Goal: Transaction & Acquisition: Purchase product/service

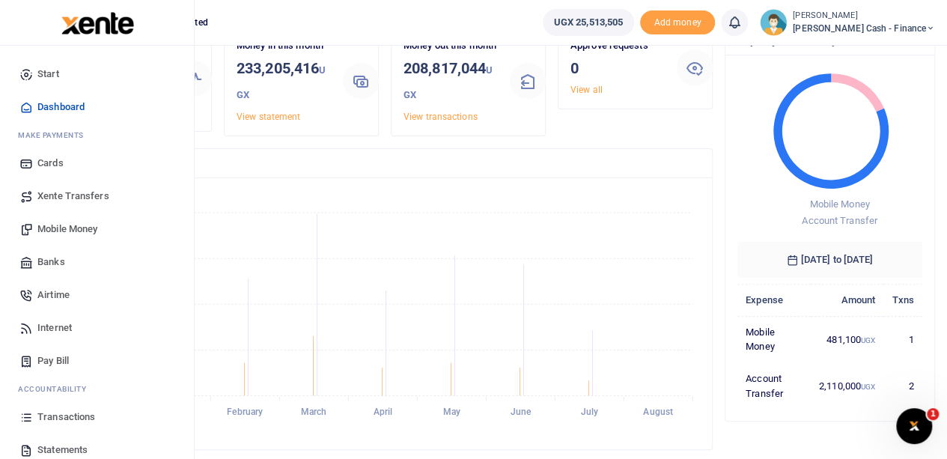
click at [71, 228] on span "Mobile Money" at bounding box center [67, 229] width 60 height 15
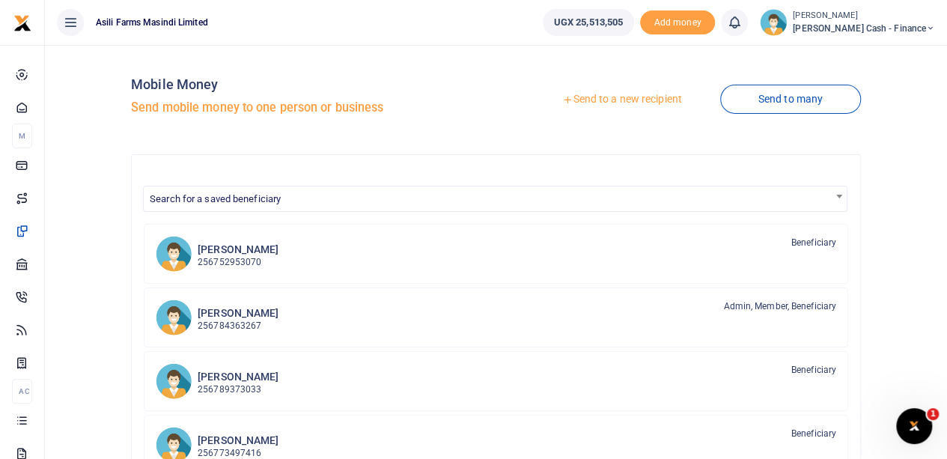
click at [612, 97] on link "Send to a new recipient" at bounding box center [621, 99] width 195 height 27
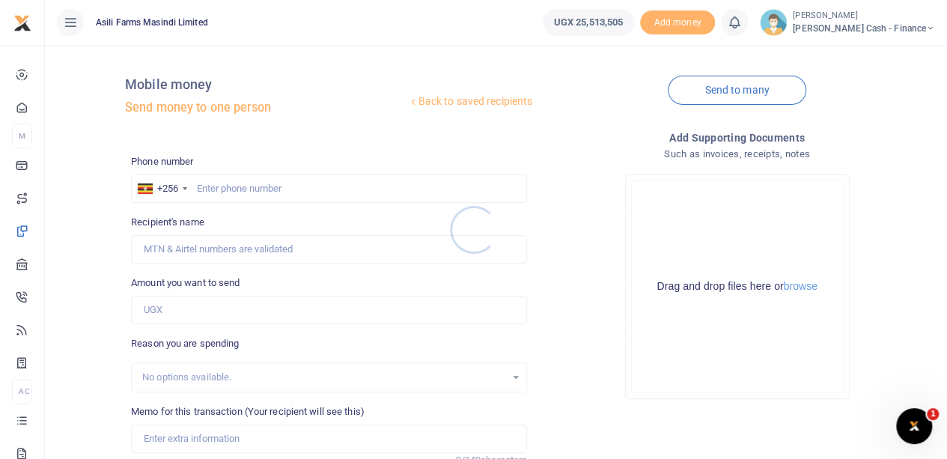
click at [210, 186] on div at bounding box center [473, 229] width 947 height 459
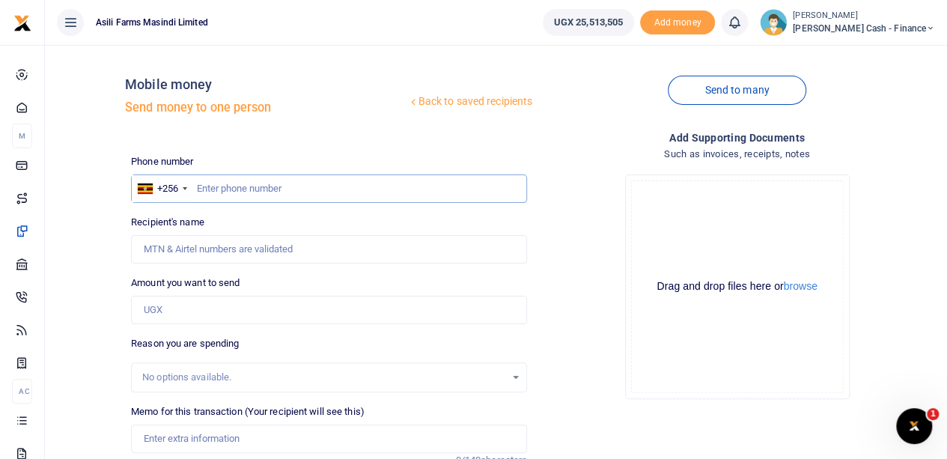
click at [208, 186] on input "text" at bounding box center [329, 188] width 396 height 28
type input "789636015"
type input "[PERSON_NAME]"
type input "789636015"
click at [163, 439] on input "Memo for this transaction (Your recipient will see this)" at bounding box center [329, 439] width 396 height 28
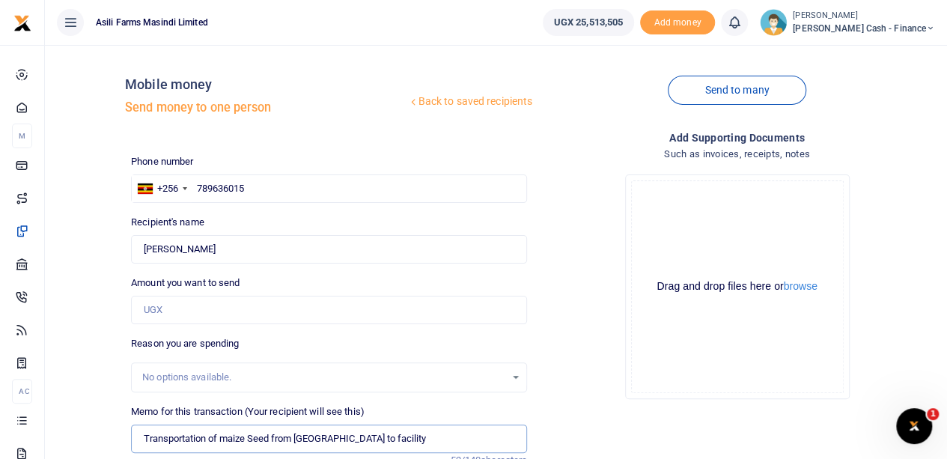
type input "Transportation of maize Seed from [GEOGRAPHIC_DATA] to facility"
click at [180, 307] on input "Amount you want to send" at bounding box center [329, 310] width 396 height 28
paste input "2100000"
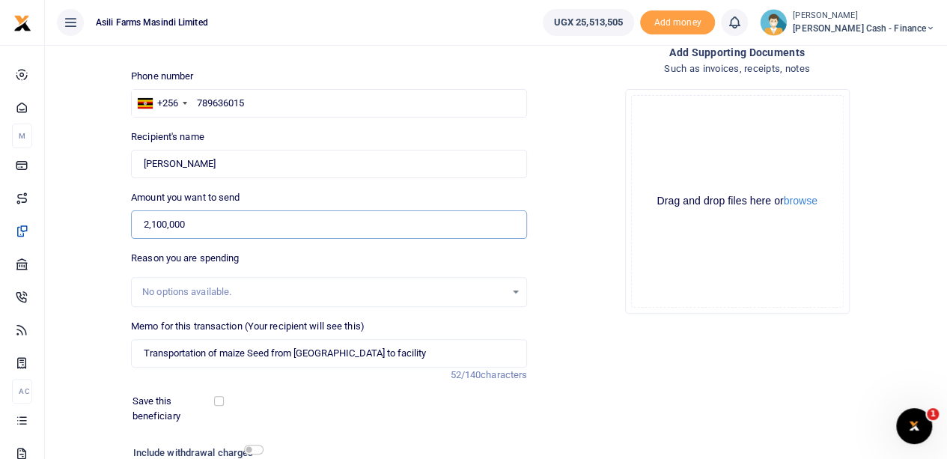
scroll to position [150, 0]
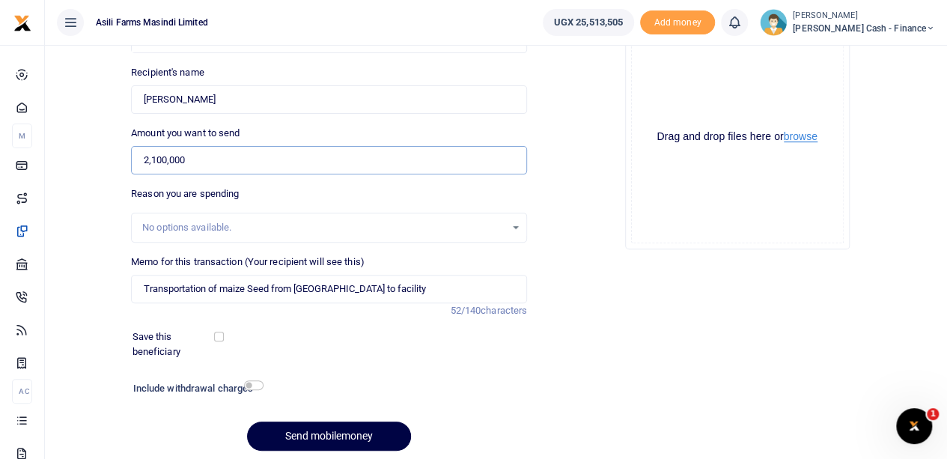
type input "2,100,000"
click at [800, 133] on button "browse" at bounding box center [801, 136] width 34 height 11
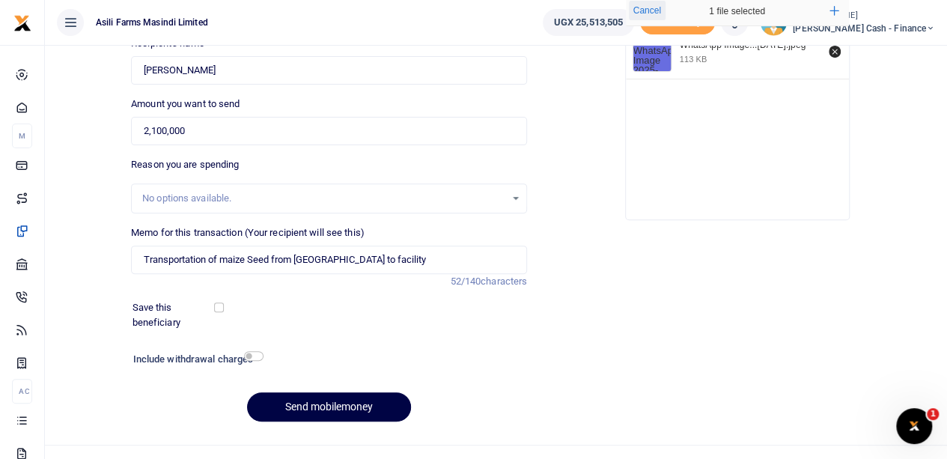
scroll to position [202, 0]
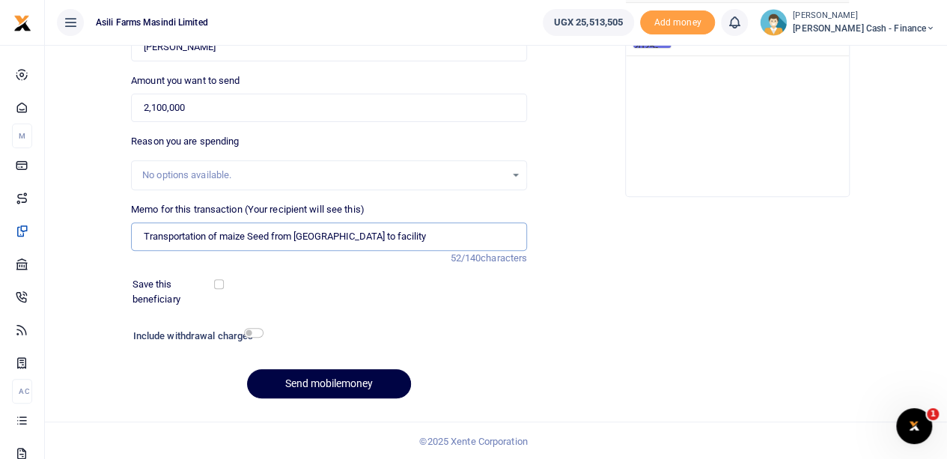
click at [142, 236] on input "Transportation of maize Seed from Kenya to facility" at bounding box center [329, 236] width 396 height 28
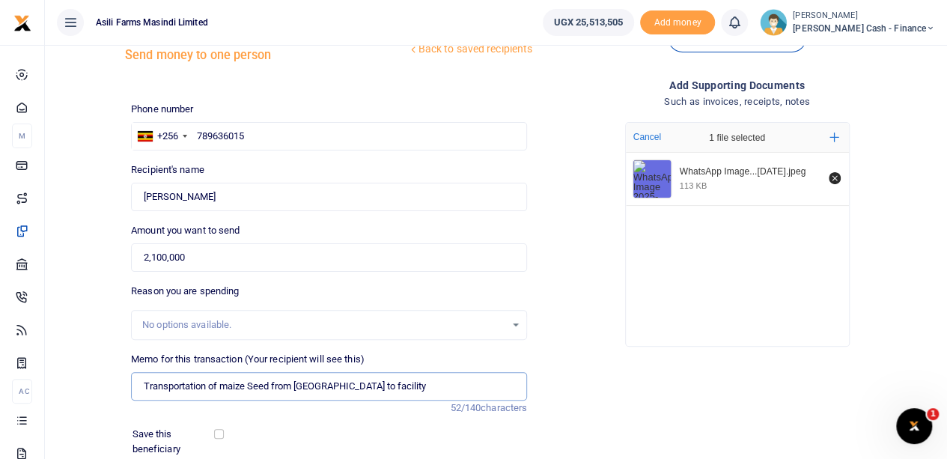
scroll to position [75, 0]
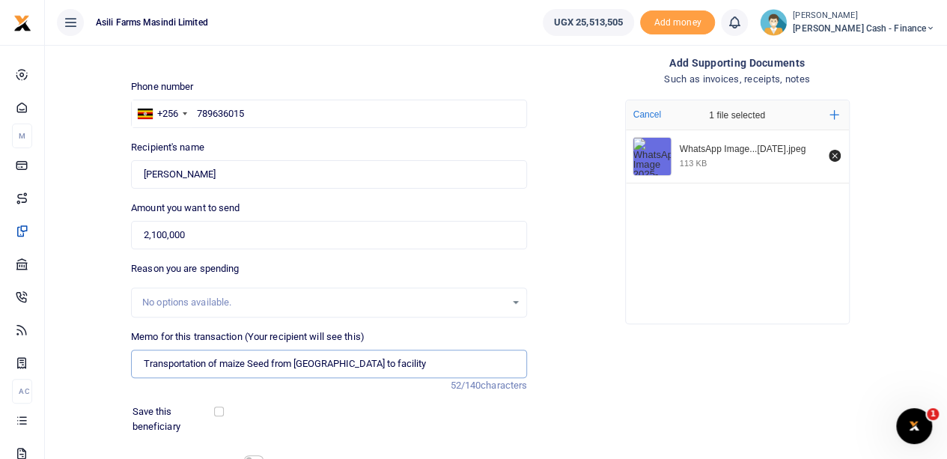
click at [385, 361] on input "Transportation of maize Seed from Kenya to facility" at bounding box center [329, 364] width 396 height 28
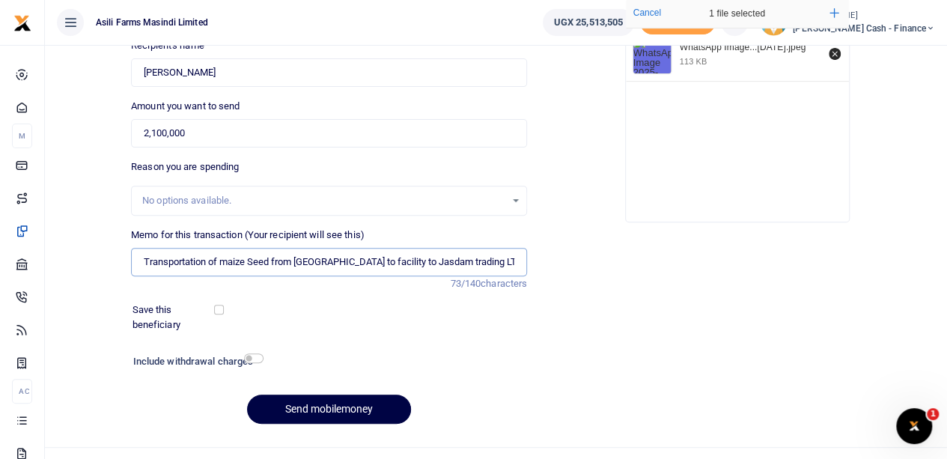
scroll to position [202, 0]
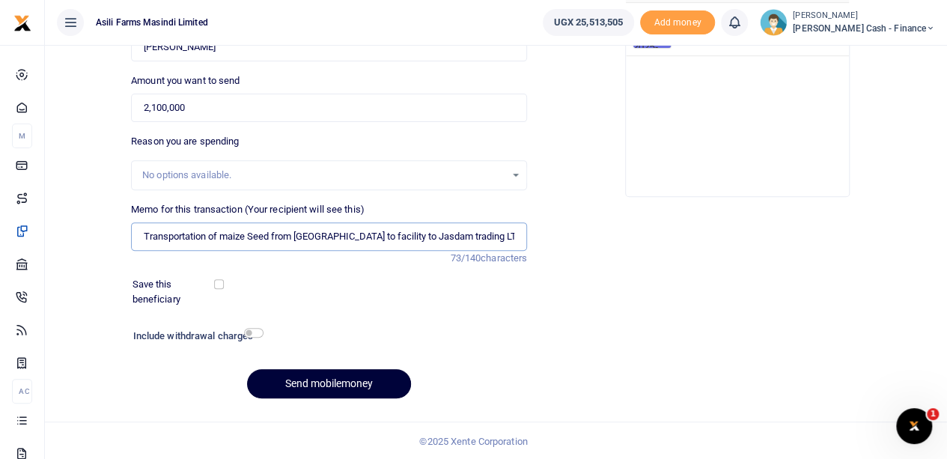
type input "Transportation of maize Seed from Kenya to facility to Jasdam trading LTD"
click at [309, 380] on button "Send mobilemoney" at bounding box center [329, 383] width 164 height 29
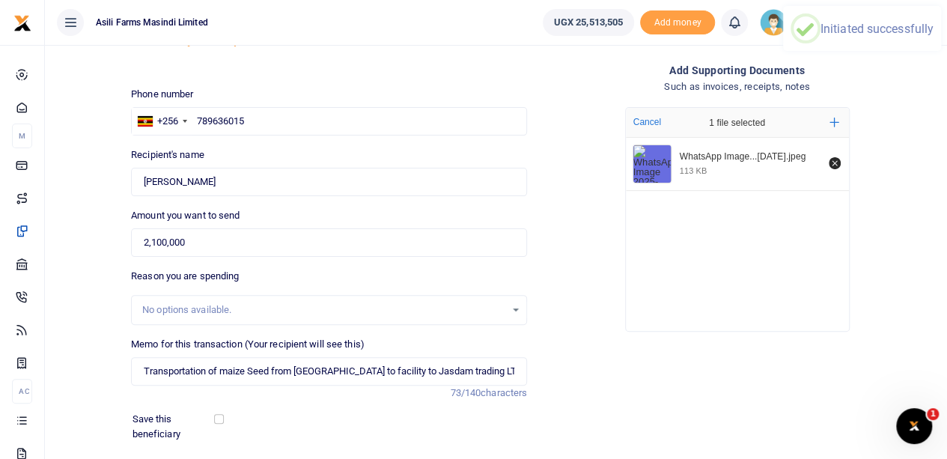
scroll to position [52, 0]
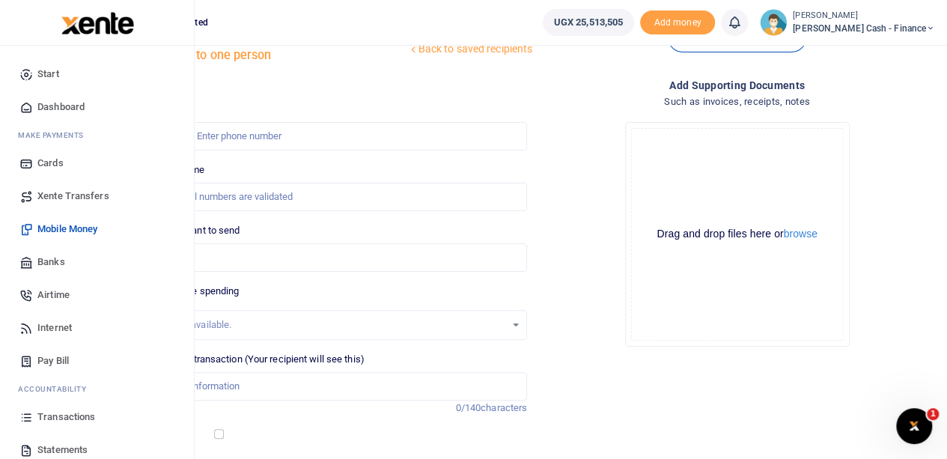
click at [63, 416] on span "Transactions" at bounding box center [66, 417] width 58 height 15
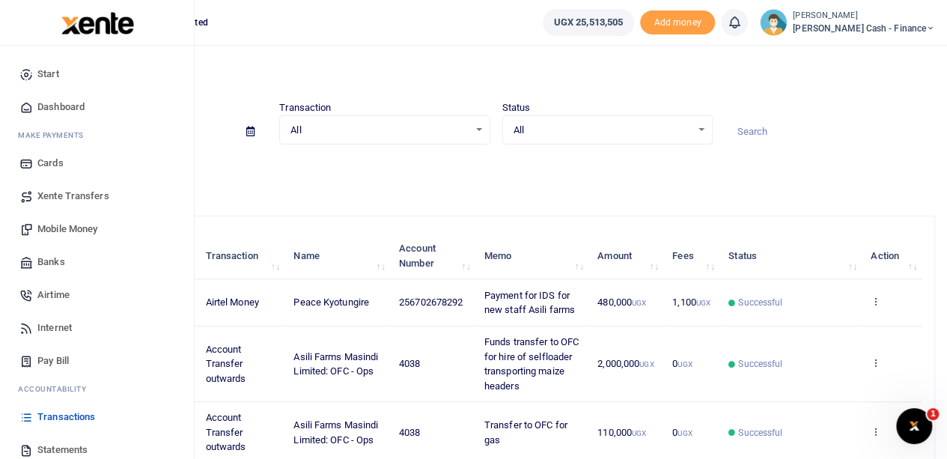
click at [58, 413] on span "Transactions" at bounding box center [66, 417] width 58 height 15
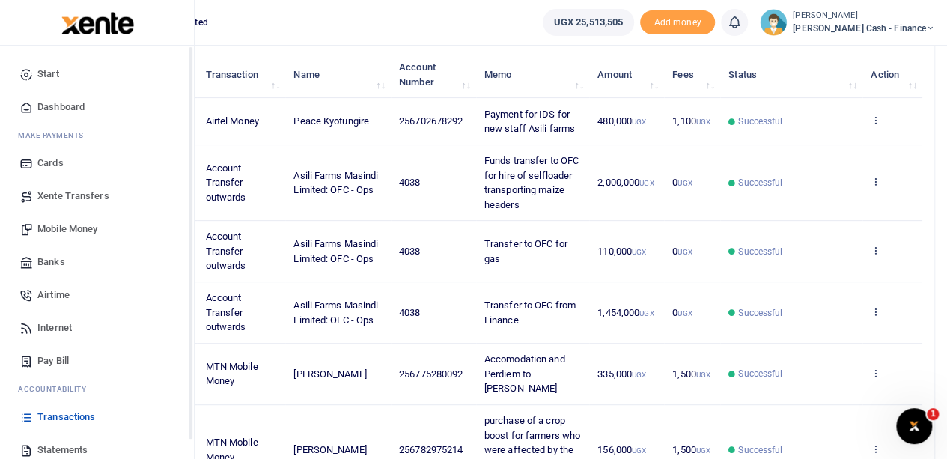
scroll to position [150, 0]
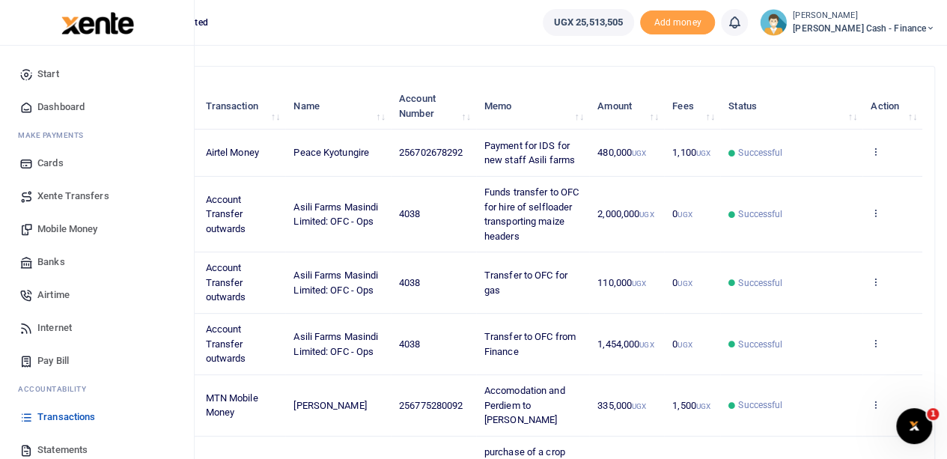
click at [81, 224] on span "Mobile Money" at bounding box center [67, 229] width 60 height 15
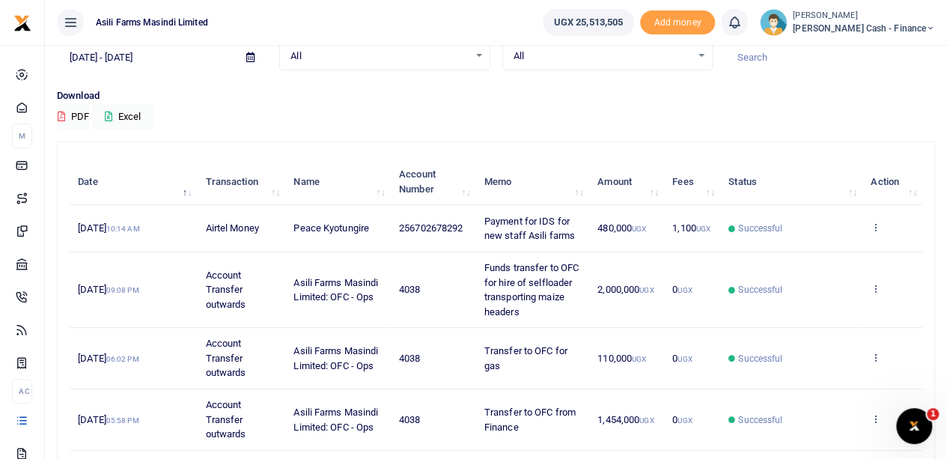
scroll to position [0, 0]
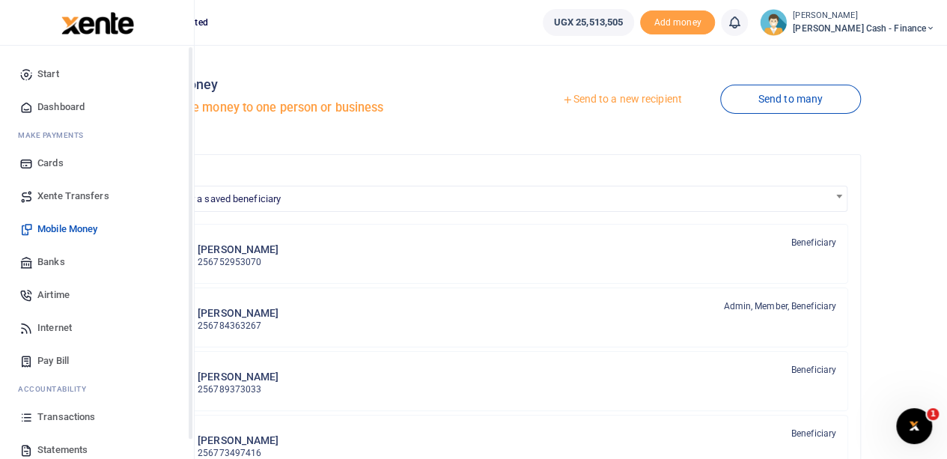
click at [70, 195] on span "Xente Transfers" at bounding box center [73, 196] width 72 height 15
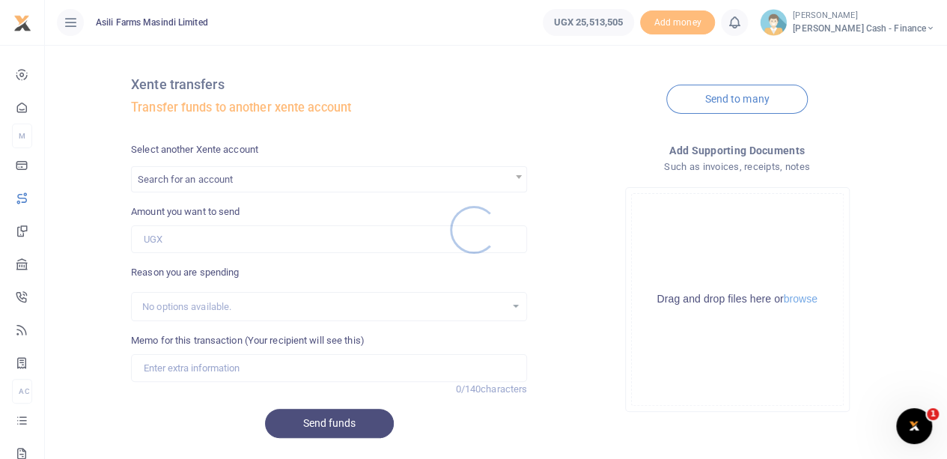
click at [184, 149] on div at bounding box center [473, 229] width 947 height 459
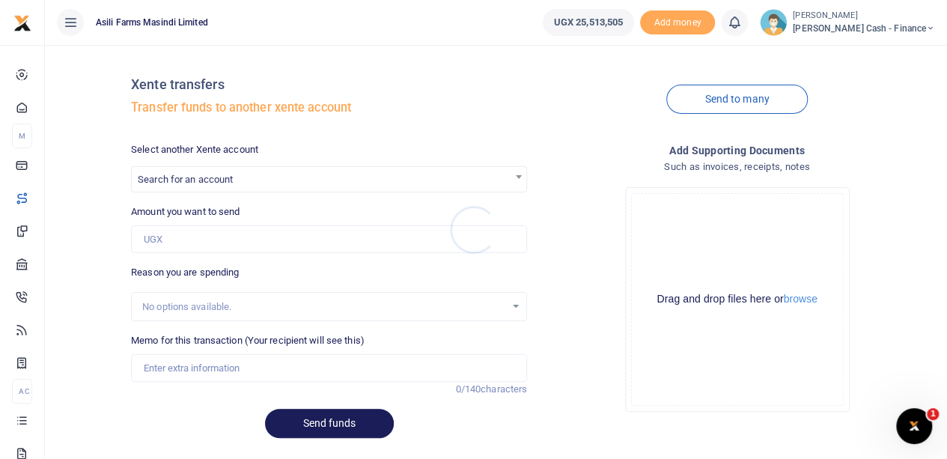
click at [175, 186] on div at bounding box center [473, 229] width 947 height 459
click at [179, 179] on span "Search for an account" at bounding box center [185, 179] width 95 height 11
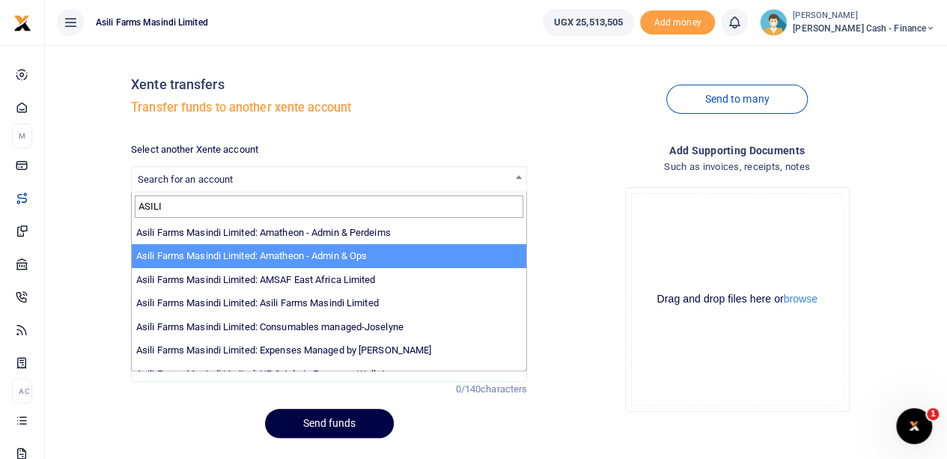
type input "ASILI"
select select "3989"
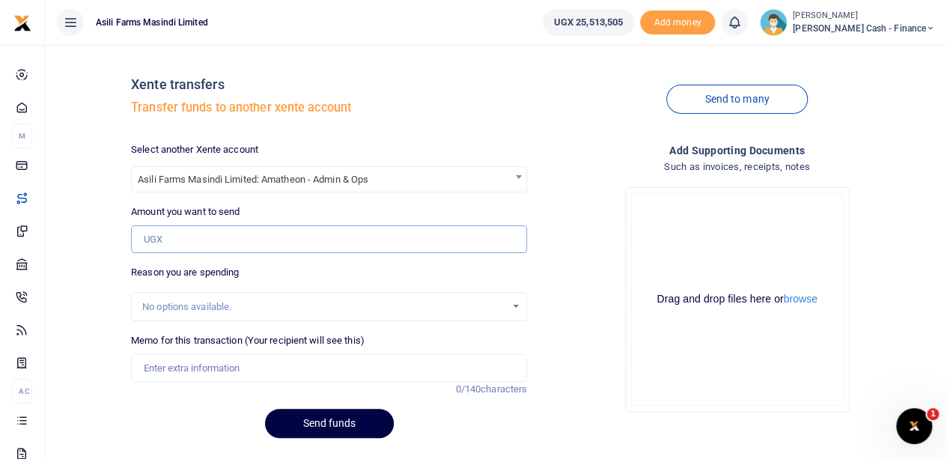
click at [167, 237] on input "Amount you want to send" at bounding box center [329, 239] width 396 height 28
paste input "3,720,000"
type input "3,720,000"
click at [169, 368] on input "Memo for this transaction (Your recipient will see this)" at bounding box center [329, 368] width 396 height 28
paste input "CUSTOMS CLEARANCE FOR CORN AND SOY HEADERS"
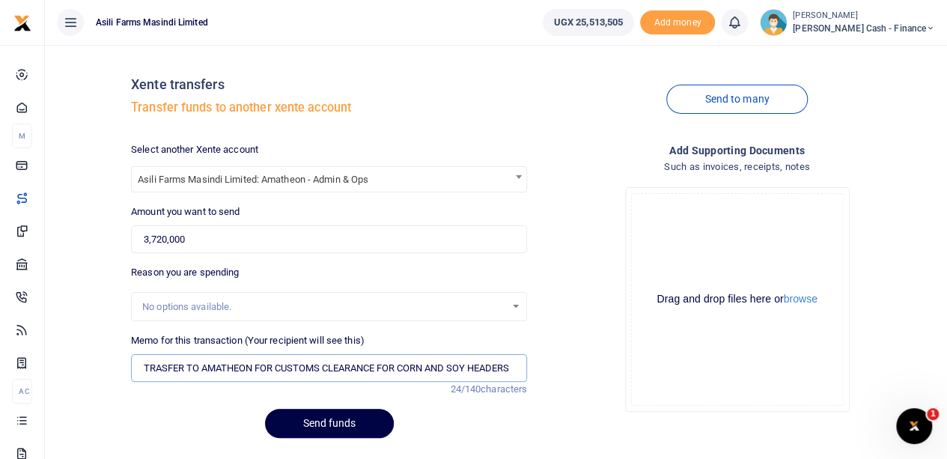
scroll to position [0, 1]
type input "TRASFER TO AMATHEON FOR CUSTOMS CLEARANCE FOR CORN AND SOY HEADERS"
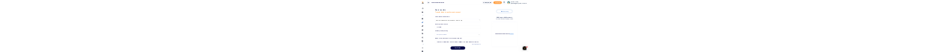
scroll to position [0, 0]
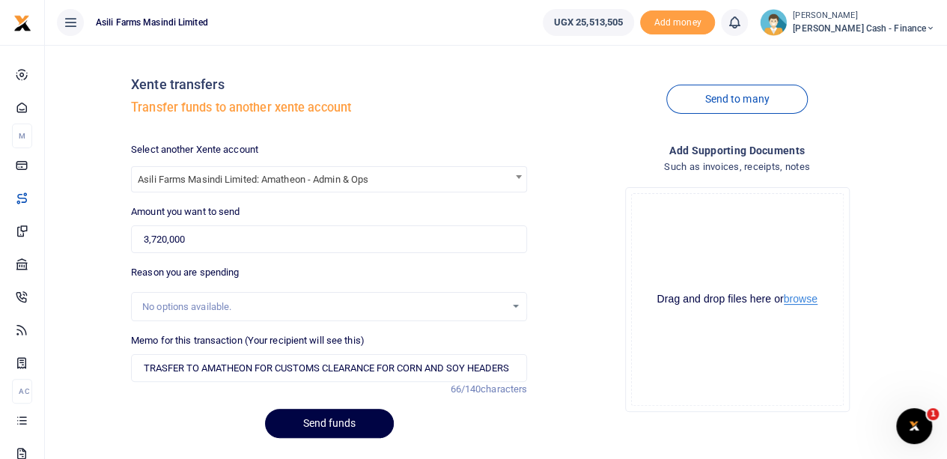
click at [798, 299] on button "browse" at bounding box center [801, 299] width 34 height 11
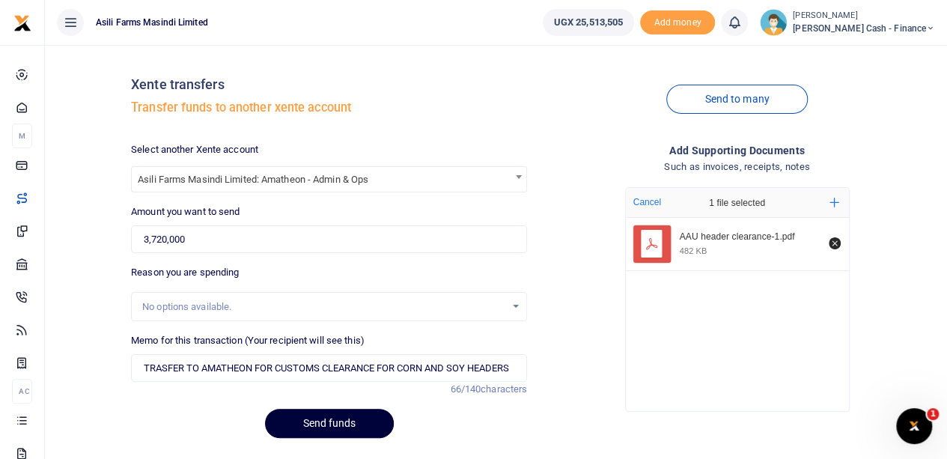
click at [299, 417] on button "Send funds" at bounding box center [329, 423] width 129 height 29
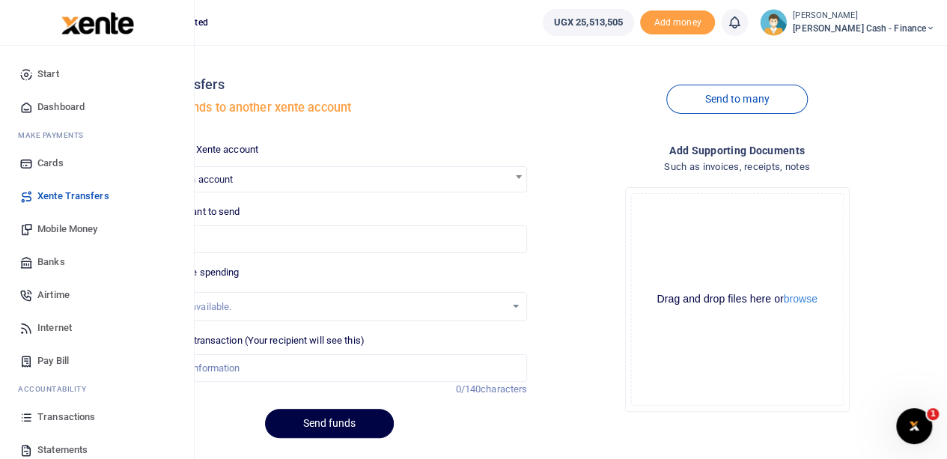
click at [70, 52] on span "Mobile Money" at bounding box center [67, 229] width 60 height 15
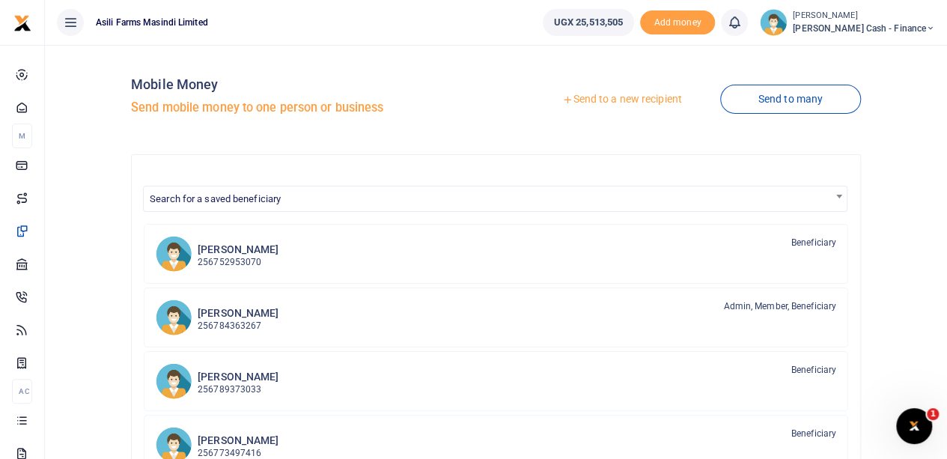
click at [592, 98] on div at bounding box center [473, 229] width 947 height 459
click at [586, 93] on link "Send to a new recipient" at bounding box center [621, 99] width 195 height 27
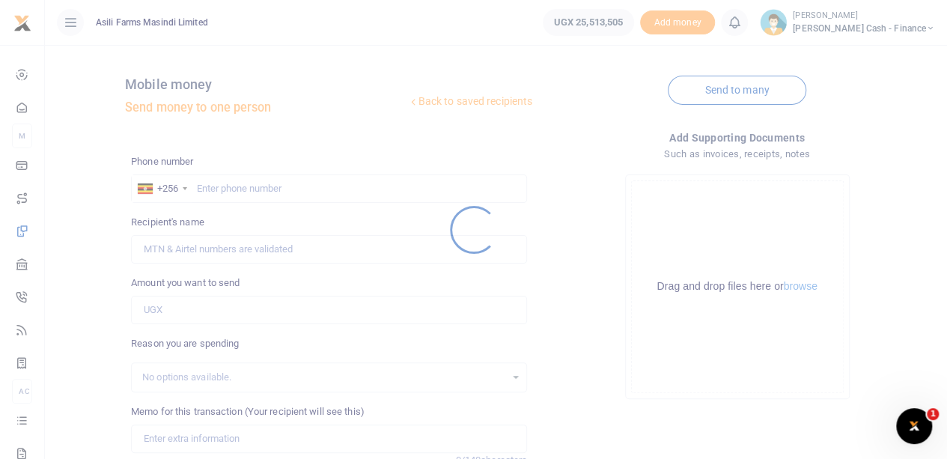
click at [228, 189] on div at bounding box center [473, 229] width 947 height 459
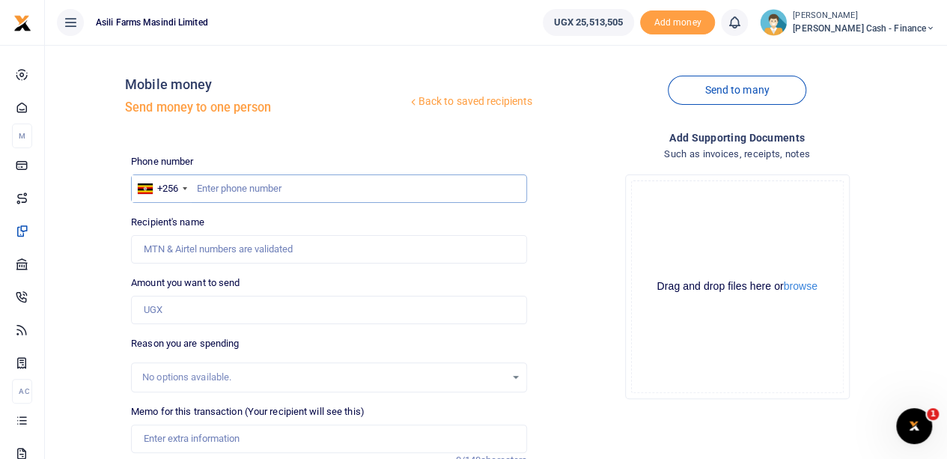
click at [208, 188] on input "text" at bounding box center [329, 188] width 396 height 28
paste input "0772346716"
type input "0772346716"
click at [227, 248] on input "Recipient's name" at bounding box center [329, 249] width 396 height 28
type input "Suna Peter Damba"
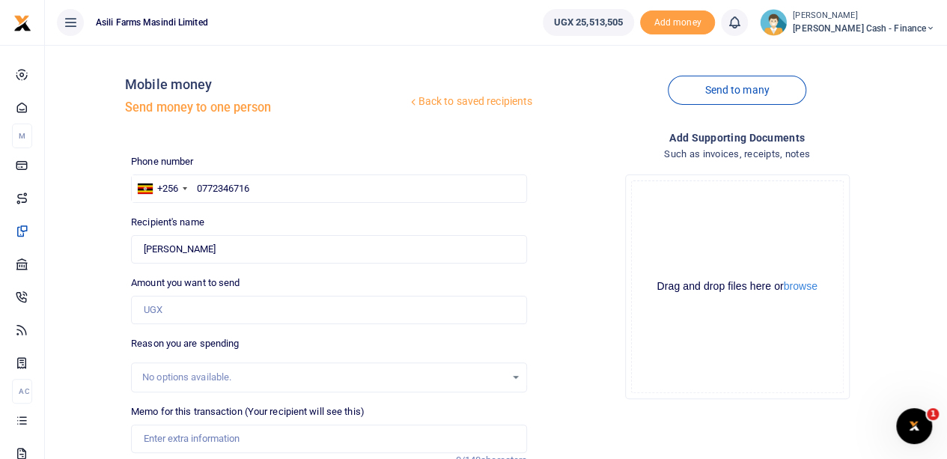
click at [531, 4] on ul "Asili Farms Masindi Limited" at bounding box center [288, 22] width 486 height 45
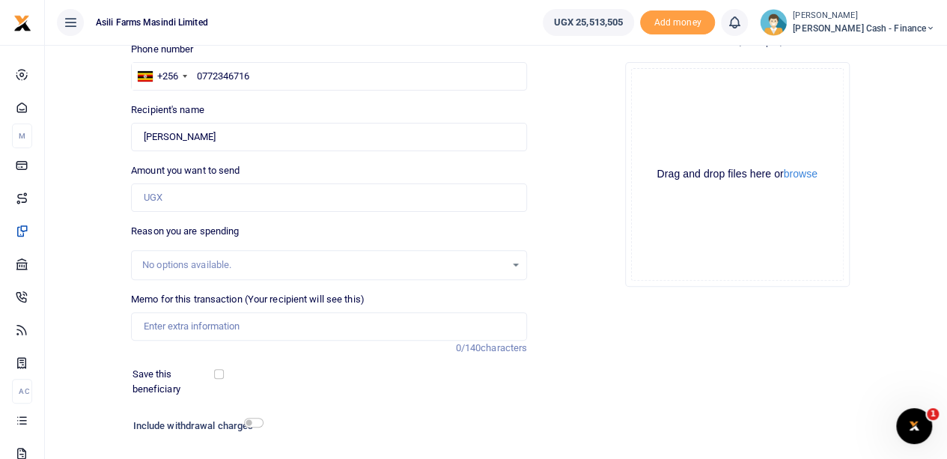
scroll to position [150, 0]
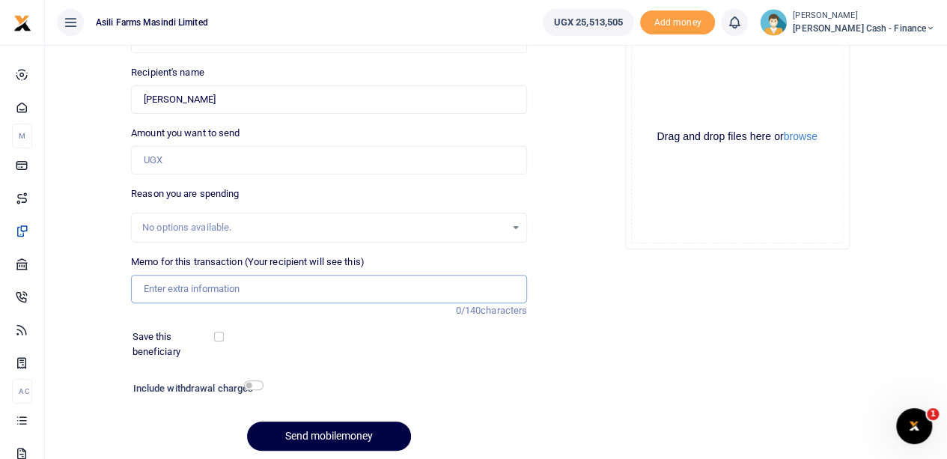
click at [174, 288] on input "Memo for this transaction (Your recipient will see this)" at bounding box center [329, 289] width 396 height 28
paste input "Agriculture equipment (combine, sprayer, tractor etc"
drag, startPoint x: 244, startPoint y: 287, endPoint x: 132, endPoint y: 288, distance: 112.3
click at [132, 288] on input "Agriculture equipment (combine, sprayer, tractor etc" at bounding box center [329, 289] width 396 height 28
click at [374, 290] on input "Agriculture equipment (combine, sprayer, tractor etc" at bounding box center [329, 289] width 396 height 28
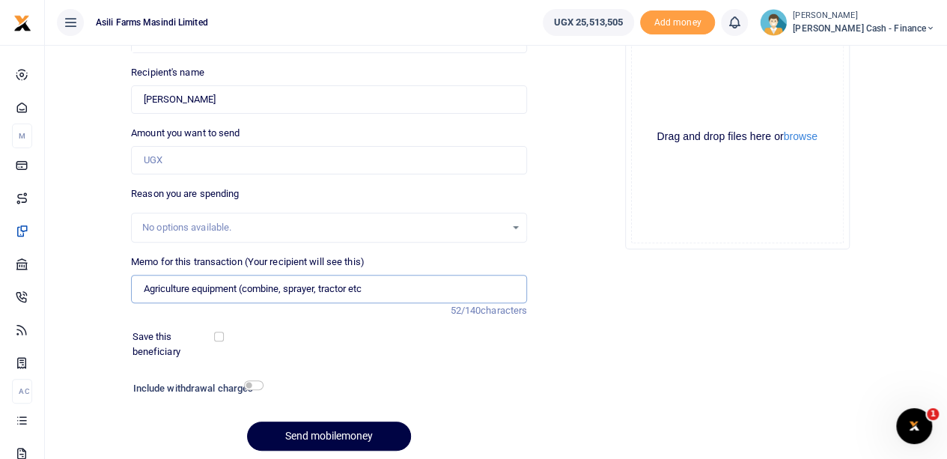
drag, startPoint x: 240, startPoint y: 287, endPoint x: 428, endPoint y: 288, distance: 188.7
click at [427, 291] on input "Agriculture equipment (combine, sprayer, tractor etc" at bounding box center [329, 289] width 396 height 28
click at [273, 288] on input "Agriculture equipment" at bounding box center [329, 289] width 396 height 28
click at [146, 288] on input "Agriculture equipment" at bounding box center [329, 289] width 396 height 28
drag, startPoint x: 195, startPoint y: 288, endPoint x: 340, endPoint y: 282, distance: 145.4
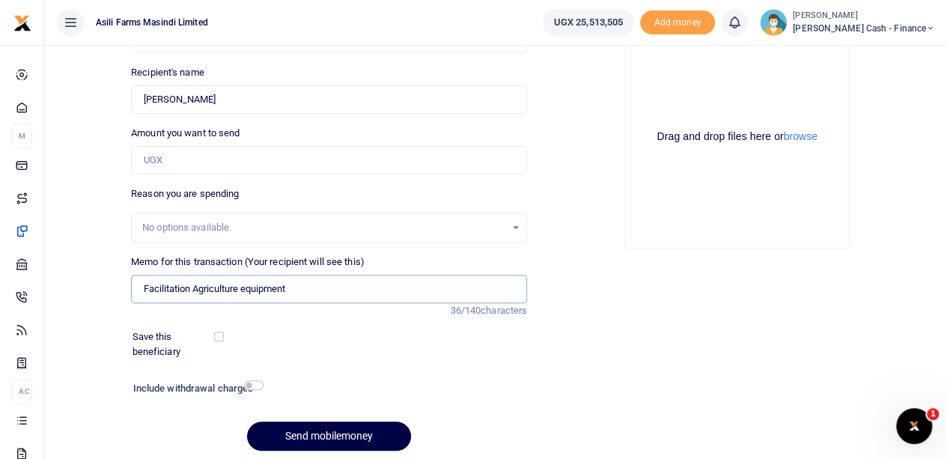
click at [340, 284] on input "Facilitation Agriculture equipment" at bounding box center [329, 289] width 396 height 28
click at [205, 286] on input "Facilitation" at bounding box center [329, 289] width 396 height 28
paste input "Peter Damba"
click at [196, 285] on input "Facilitation Peter Damba" at bounding box center [329, 289] width 396 height 28
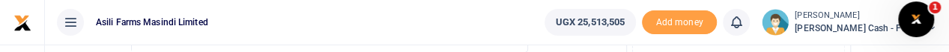
type input "Facilitation to Peter Damba"
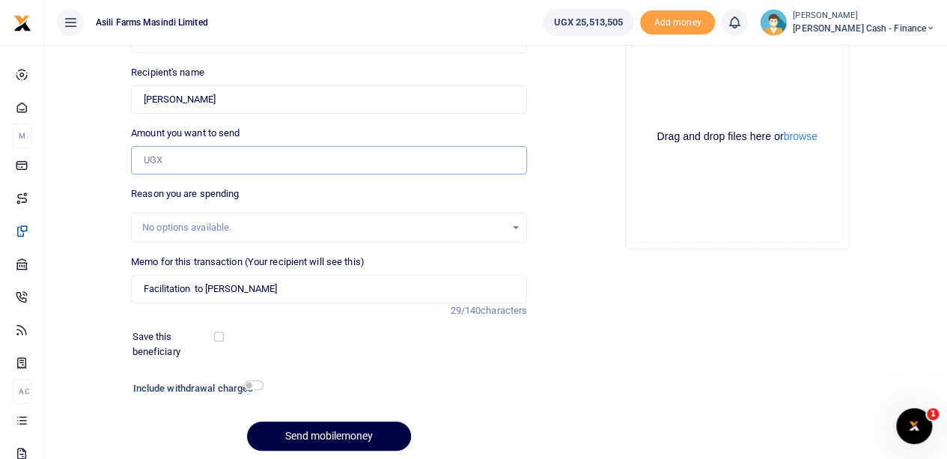
click at [171, 149] on input "Amount you want to send" at bounding box center [329, 160] width 396 height 28
paste input "ASILI FARMS MASINDI LIMITED VER 5.0 Plot 20 Radiant House, Kampala, Uganda User…"
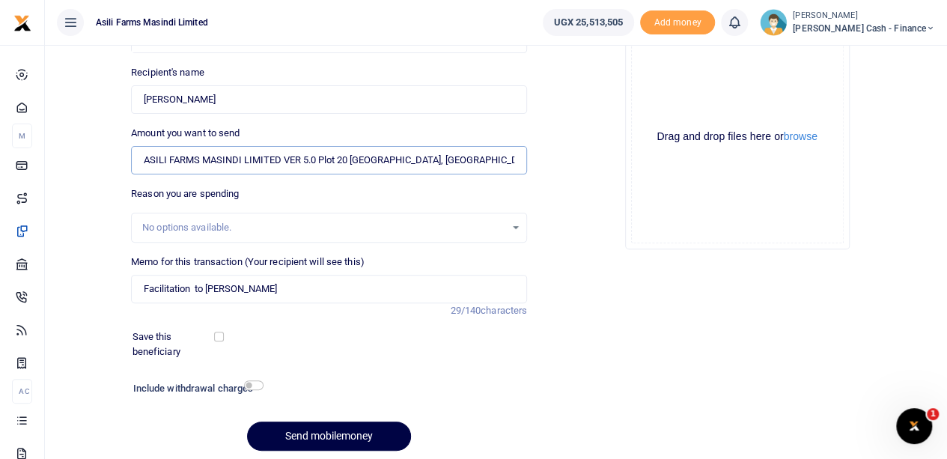
scroll to position [0, 1387]
type input "NaN"
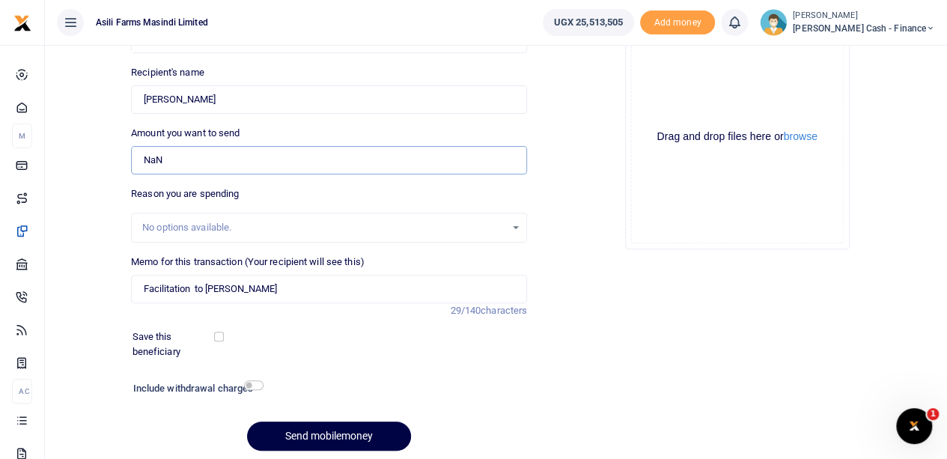
scroll to position [0, 0]
drag, startPoint x: 170, startPoint y: 151, endPoint x: 129, endPoint y: 142, distance: 42.0
click at [127, 151] on div "Amount you want to send NaN Amount is required." at bounding box center [329, 150] width 408 height 49
paste input "ASILI FARMS MASINDI LIMITED VER 5.0 Plot 20 Radiant House, Kampala, Uganda User…"
type input "N"
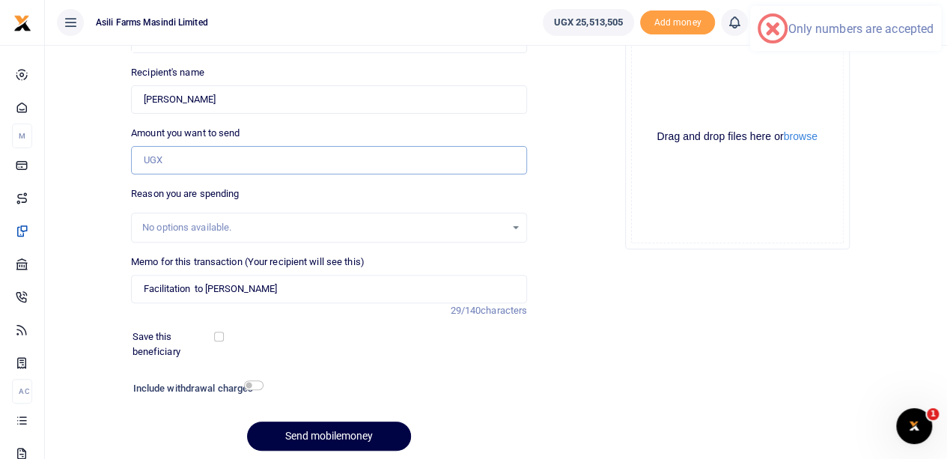
type input "0"
click at [203, 161] on input "0" at bounding box center [329, 160] width 396 height 28
type input "0"
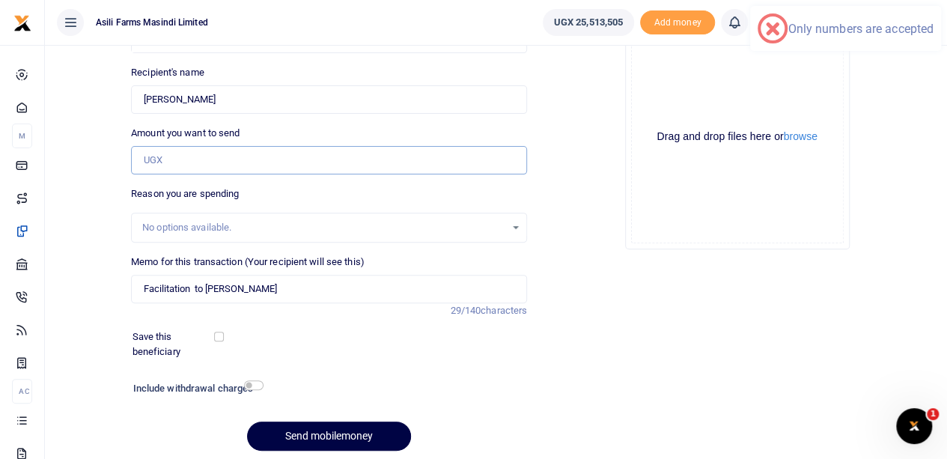
type input "0"
click at [157, 158] on input "0" at bounding box center [329, 160] width 396 height 28
type input "0"
paste input "2,956,000"
click at [267, 159] on input "2,956,000" at bounding box center [329, 160] width 396 height 28
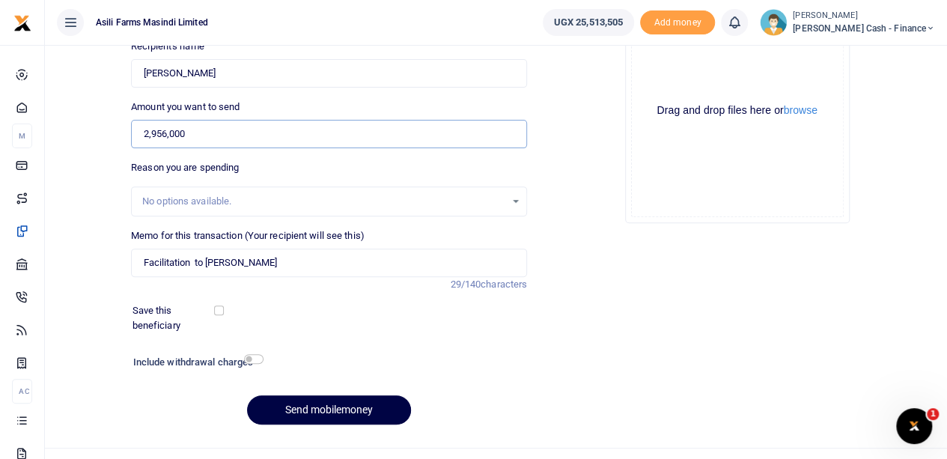
scroll to position [202, 0]
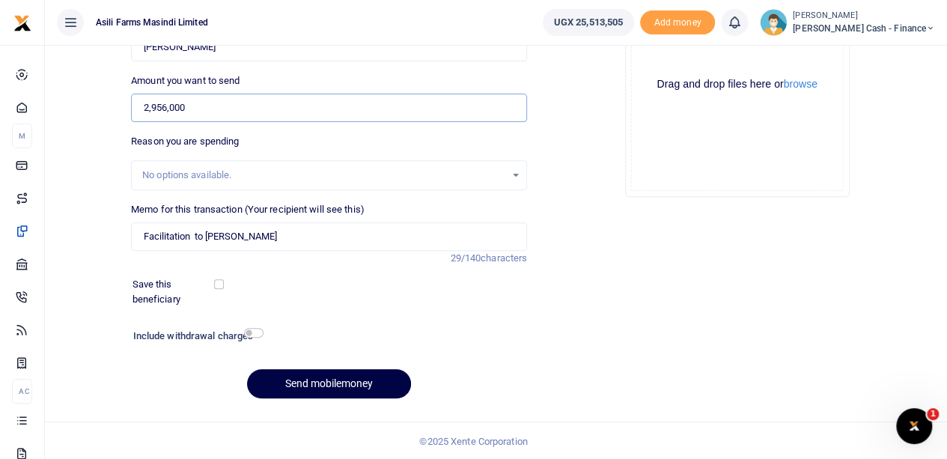
type input "2,956,000"
click at [292, 234] on input "Facilitation to Peter Damba" at bounding box center [329, 236] width 396 height 28
type input "Facilitation to Peter Damba for CST"
click at [806, 83] on button "browse" at bounding box center [801, 84] width 34 height 11
click at [317, 377] on button "Send mobilemoney" at bounding box center [329, 383] width 164 height 29
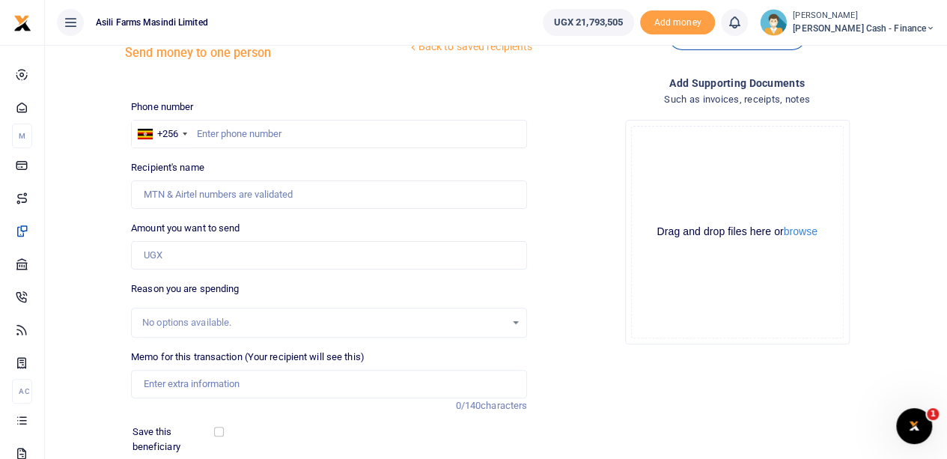
scroll to position [52, 0]
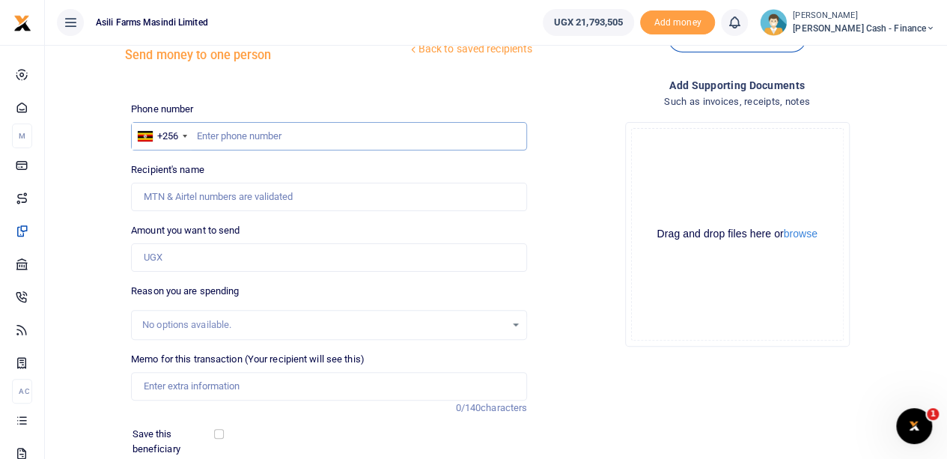
click at [210, 130] on input "text" at bounding box center [329, 136] width 396 height 28
paste input "0785300827"
type input "0785300827"
type input "[PERSON_NAME]"
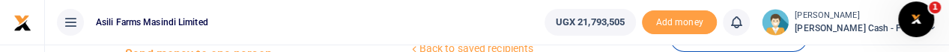
type input "0785300827"
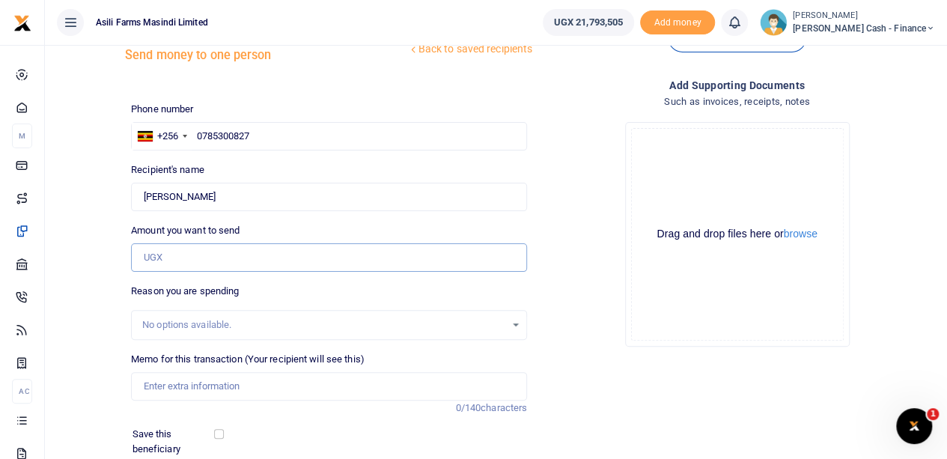
click at [174, 252] on input "Amount you want to send" at bounding box center [329, 257] width 396 height 28
paste input "1,500,000"
type input "1,500,000"
click at [160, 382] on input "Memo for this transaction (Your recipient will see this)" at bounding box center [329, 386] width 396 height 28
type input "Faciliation For CST"
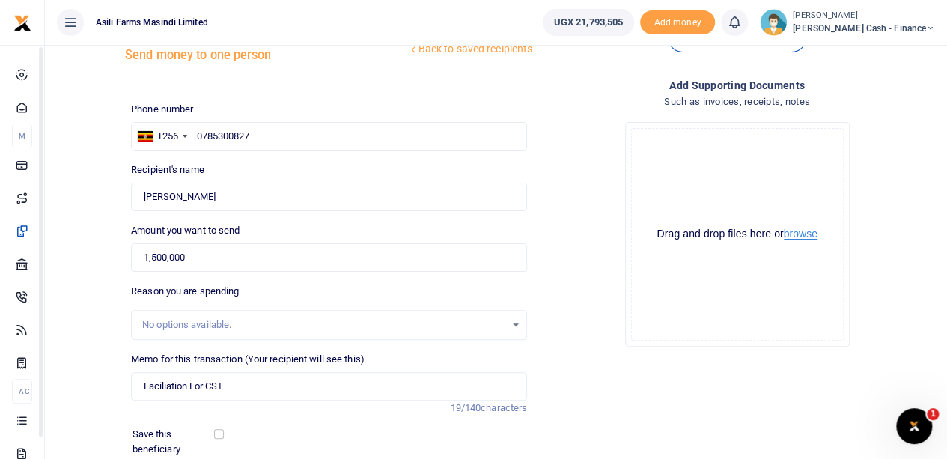
click at [798, 234] on button "browse" at bounding box center [801, 233] width 34 height 11
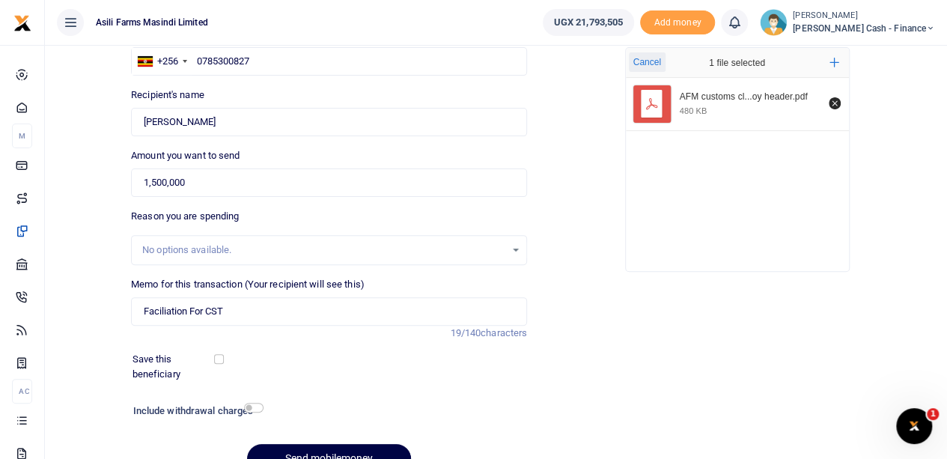
scroll to position [202, 0]
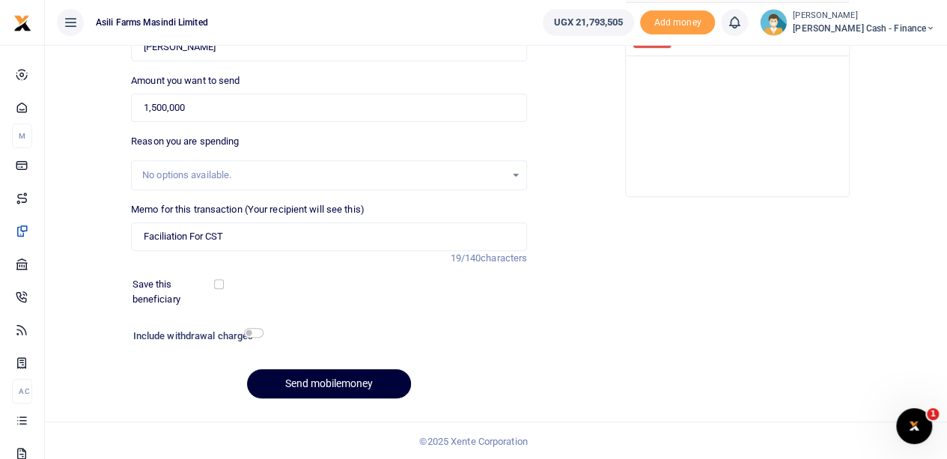
click at [324, 378] on button "Send mobilemoney" at bounding box center [329, 383] width 164 height 29
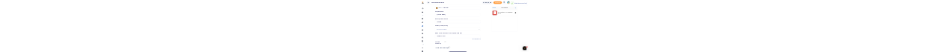
scroll to position [0, 0]
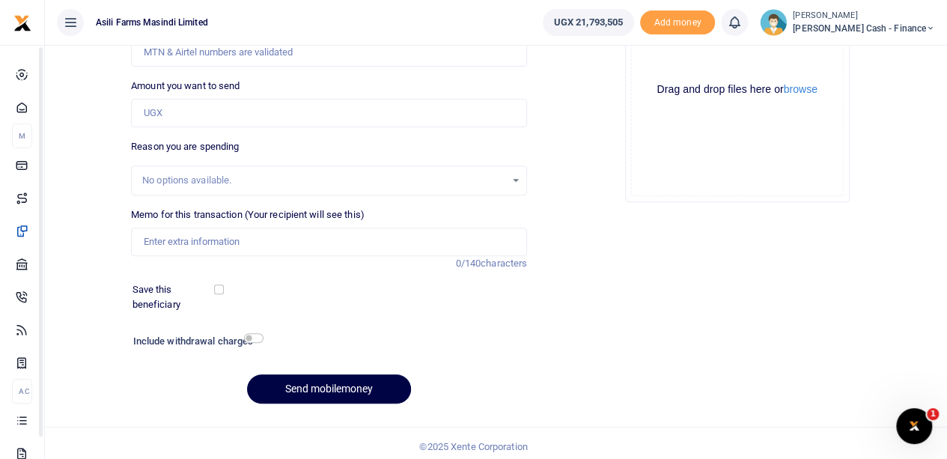
scroll to position [202, 0]
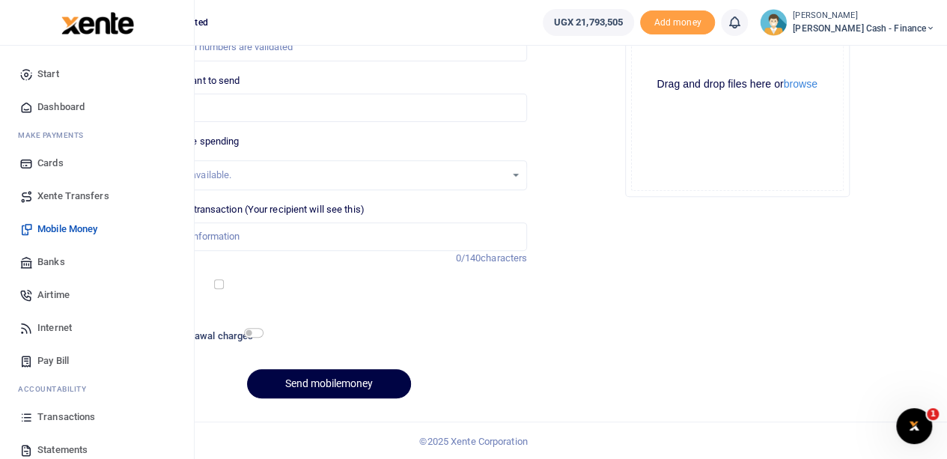
click at [60, 52] on span "Transactions" at bounding box center [66, 417] width 58 height 15
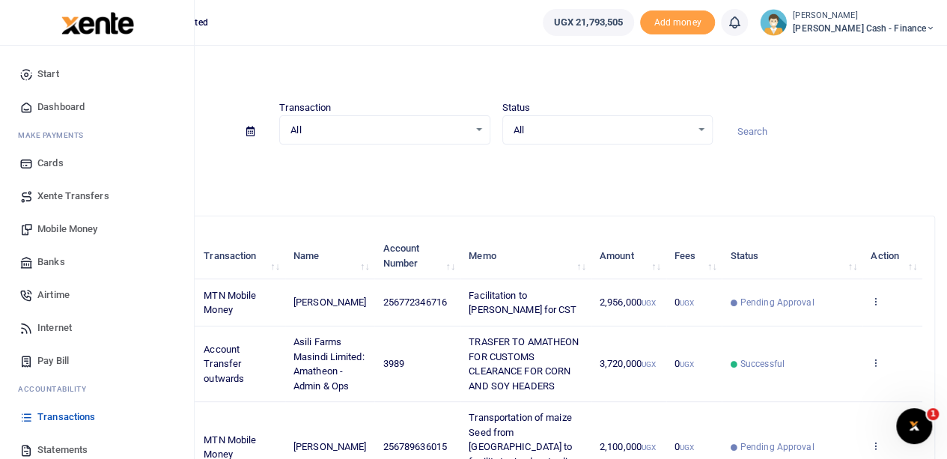
click at [60, 415] on span "Transactions" at bounding box center [66, 417] width 58 height 15
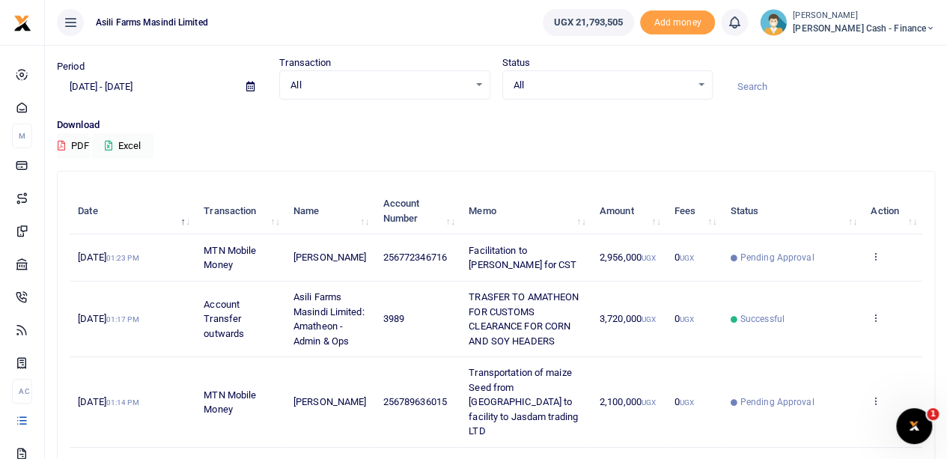
scroll to position [75, 0]
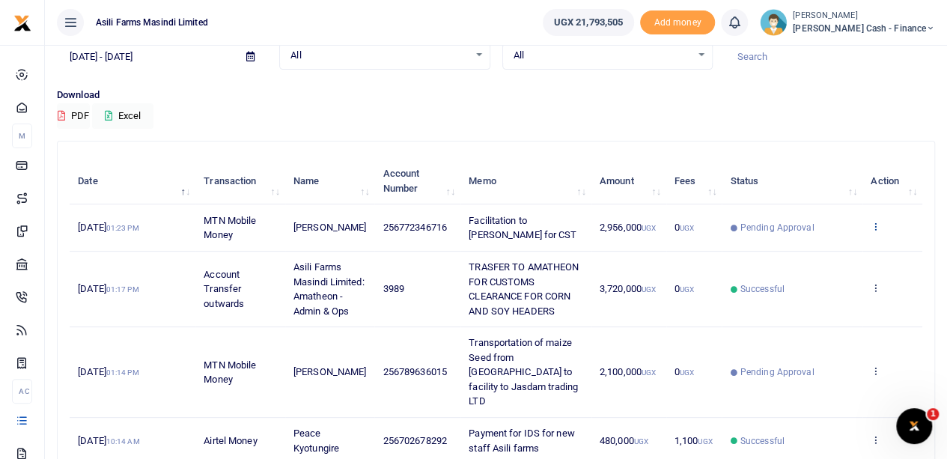
click at [877, 224] on icon at bounding box center [876, 226] width 10 height 10
click at [830, 250] on link "View details" at bounding box center [821, 252] width 118 height 21
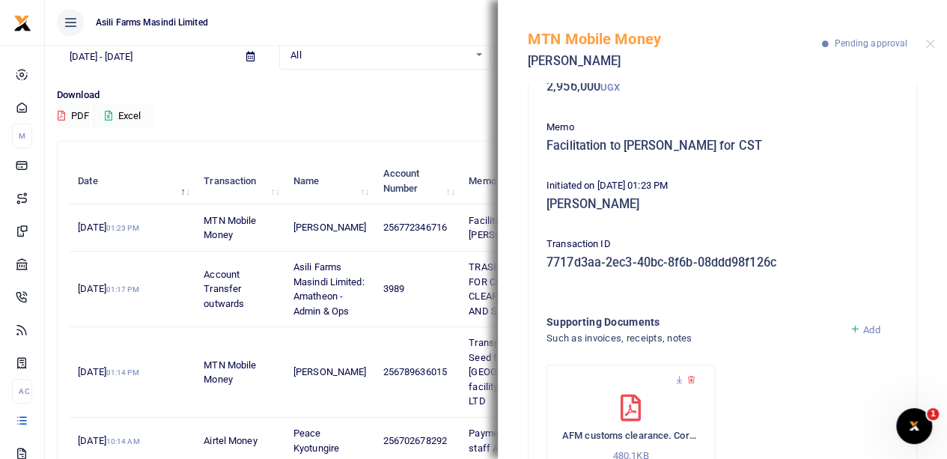
scroll to position [173, 0]
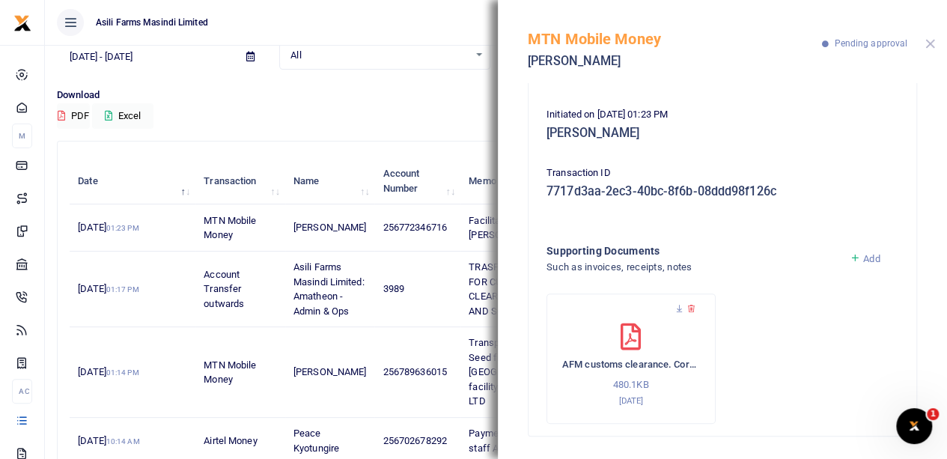
click at [932, 43] on button "Close" at bounding box center [931, 44] width 10 height 10
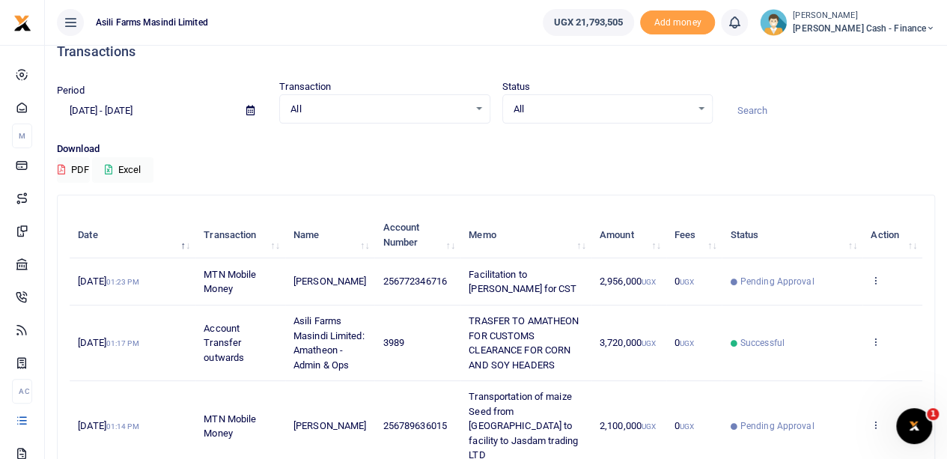
scroll to position [0, 0]
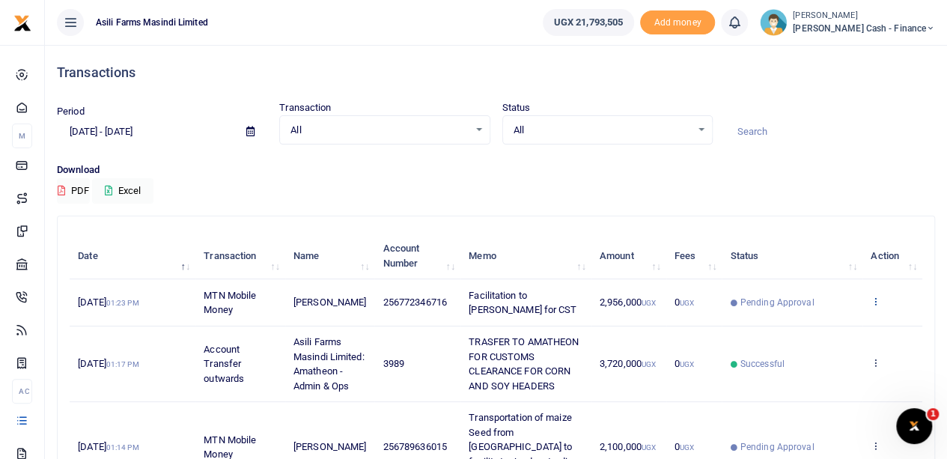
click at [875, 299] on icon at bounding box center [876, 301] width 10 height 10
click at [814, 324] on link "View details" at bounding box center [821, 327] width 118 height 21
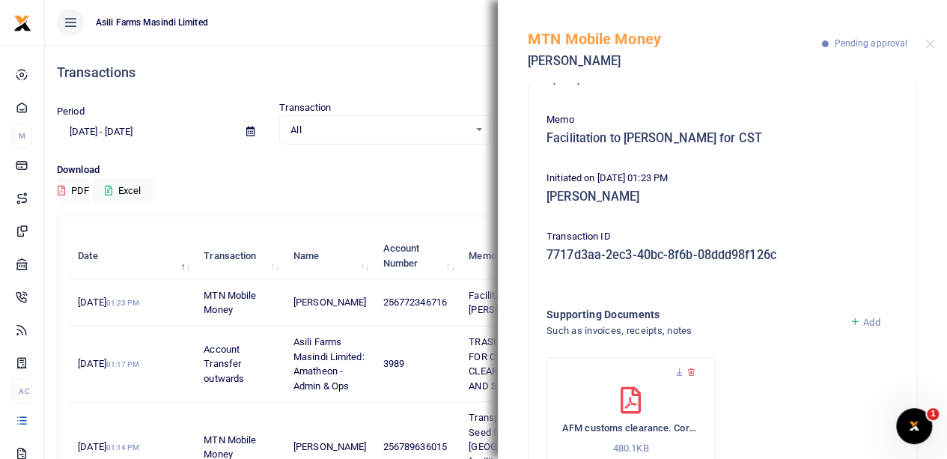
scroll to position [173, 0]
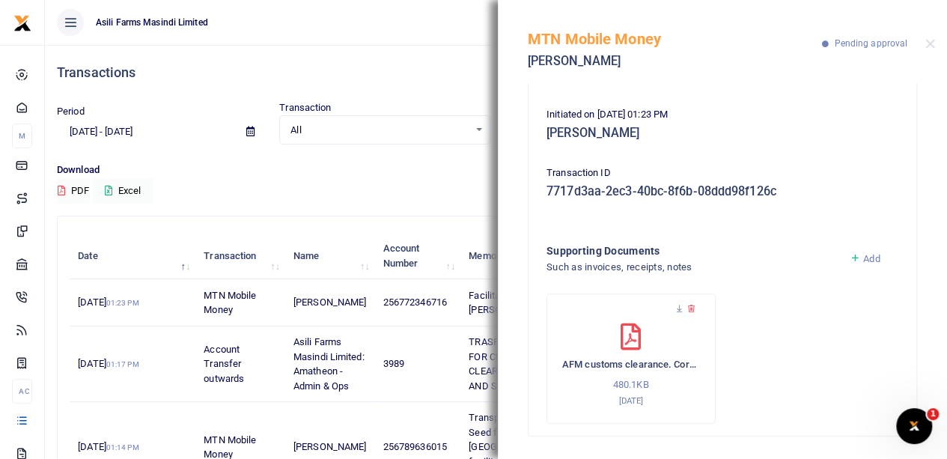
click at [863, 260] on span "Add" at bounding box center [871, 258] width 16 height 11
click at [863, 255] on span "Add" at bounding box center [871, 258] width 16 height 11
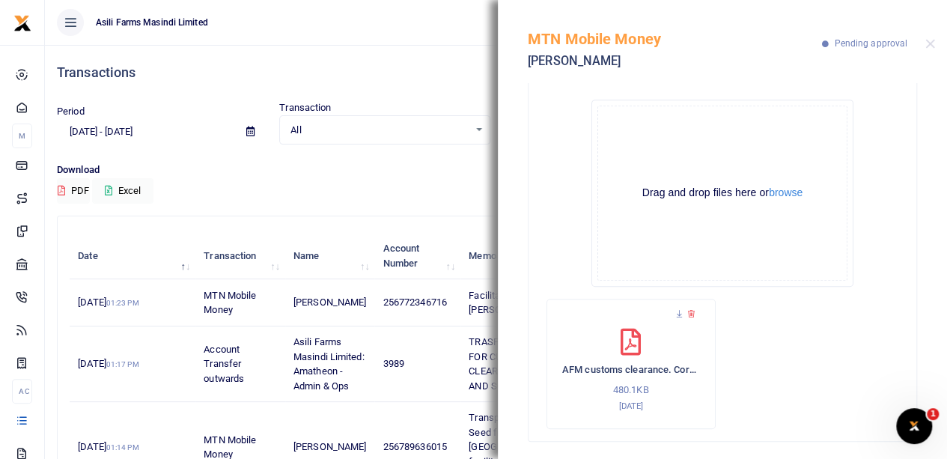
scroll to position [402, 0]
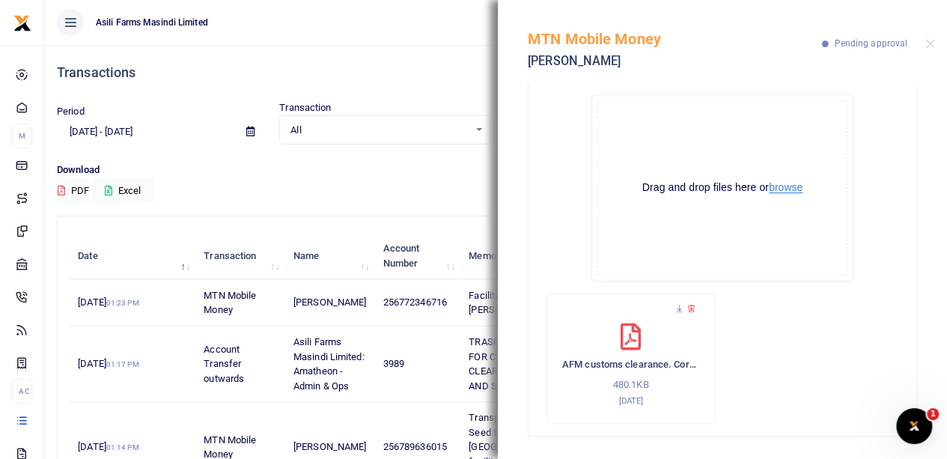
click at [780, 190] on button "browse" at bounding box center [786, 187] width 34 height 11
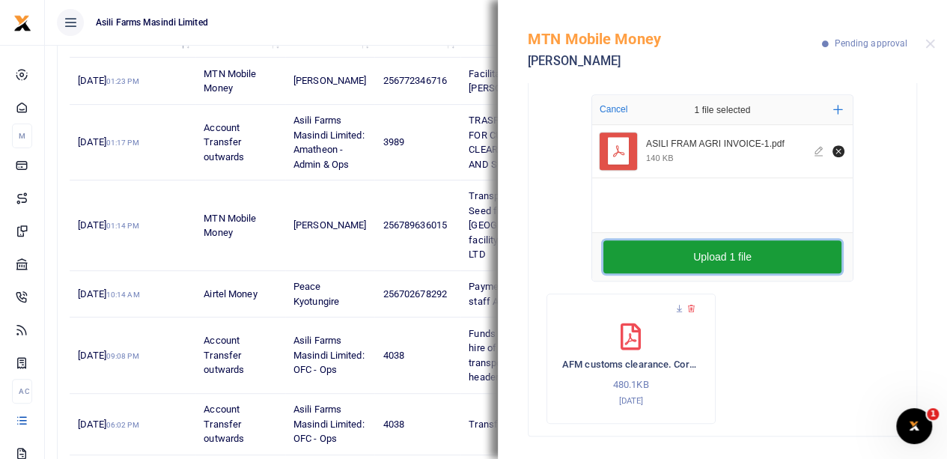
scroll to position [225, 0]
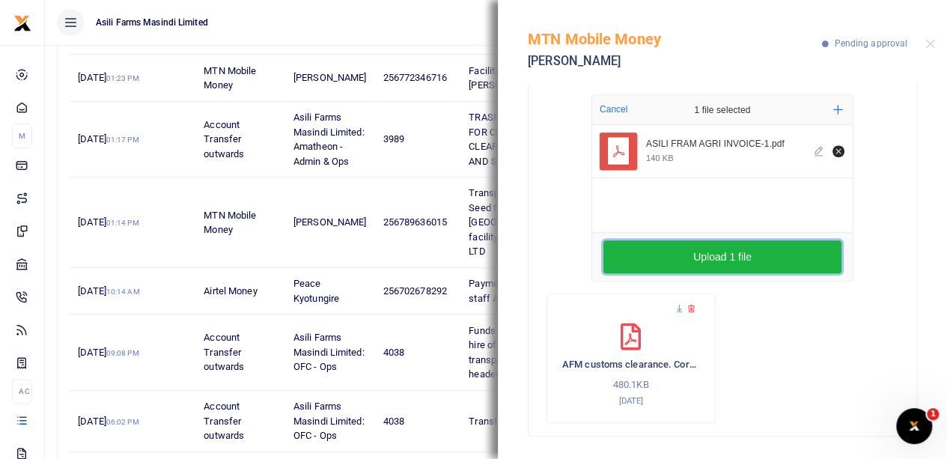
click at [735, 261] on button "Upload 1 file" at bounding box center [723, 256] width 238 height 33
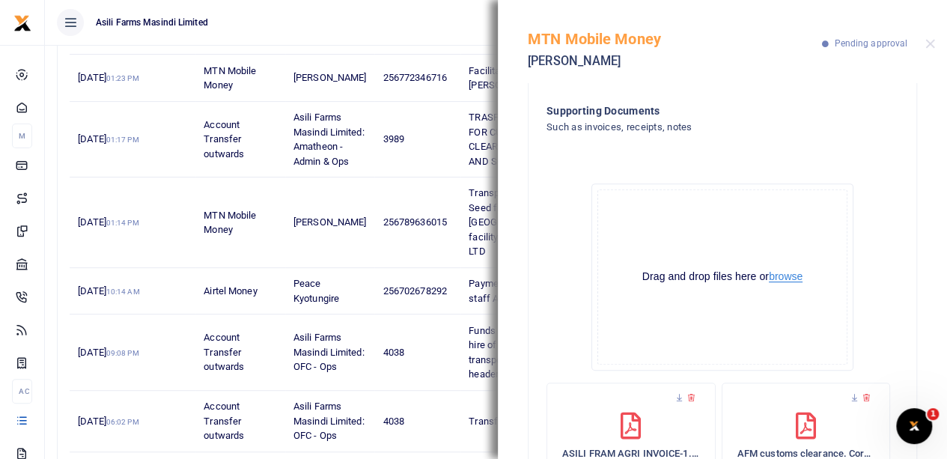
scroll to position [103, 0]
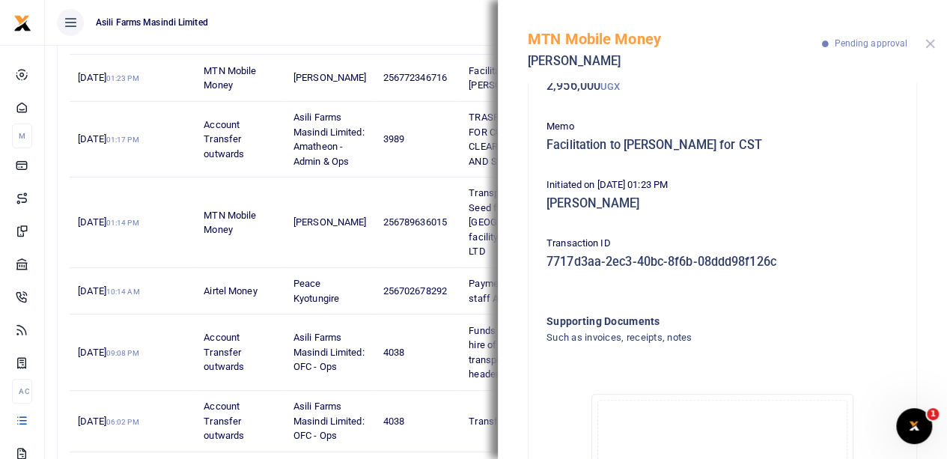
click at [932, 43] on button "Close" at bounding box center [931, 44] width 10 height 10
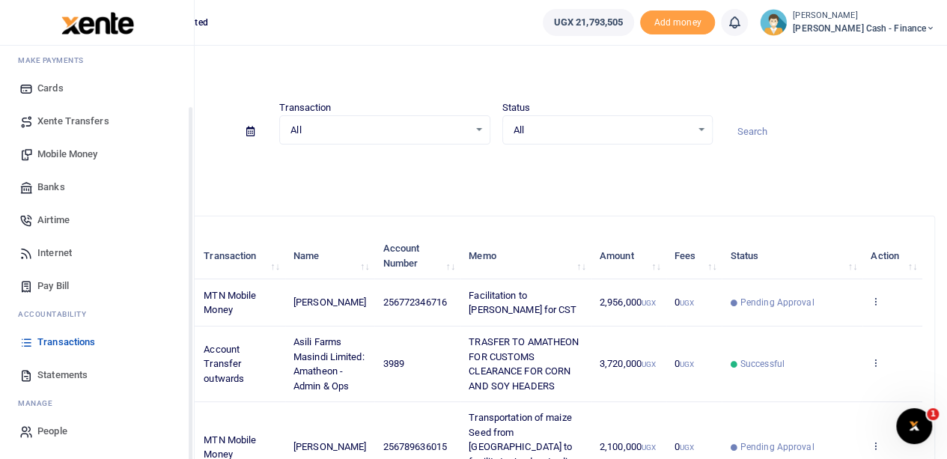
scroll to position [0, 0]
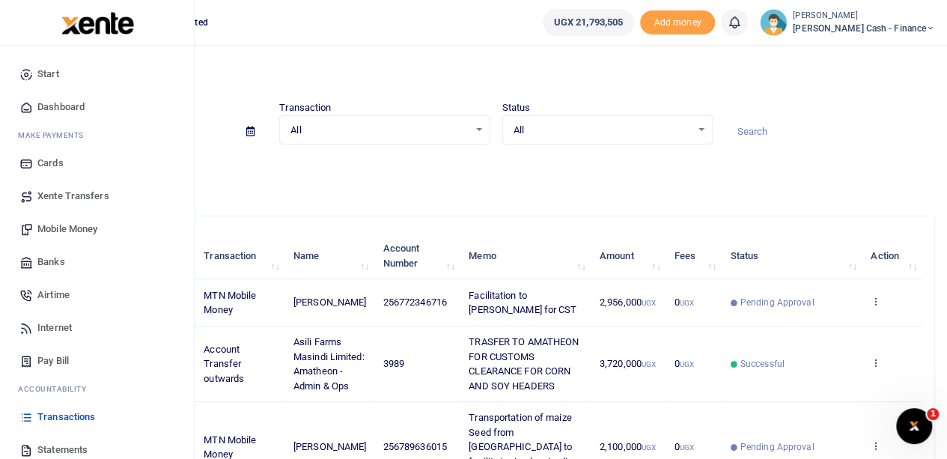
click at [72, 227] on span "Mobile Money" at bounding box center [67, 229] width 60 height 15
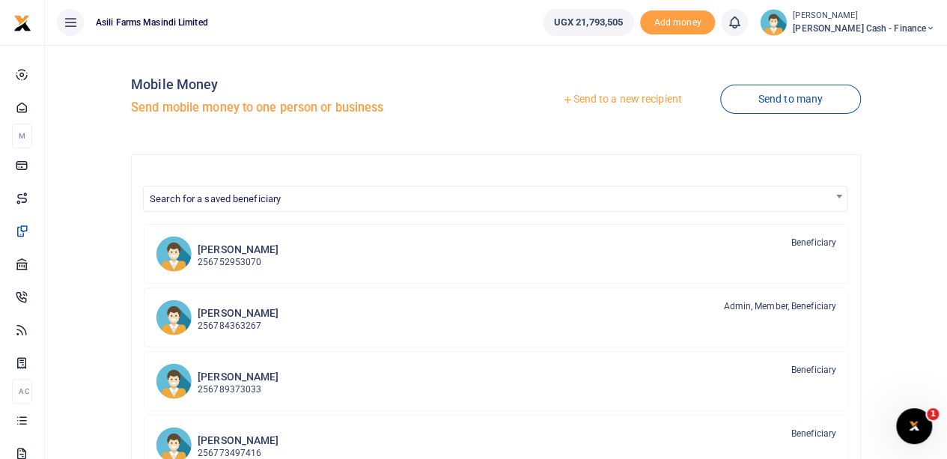
click at [598, 97] on link "Send to a new recipient" at bounding box center [621, 99] width 195 height 27
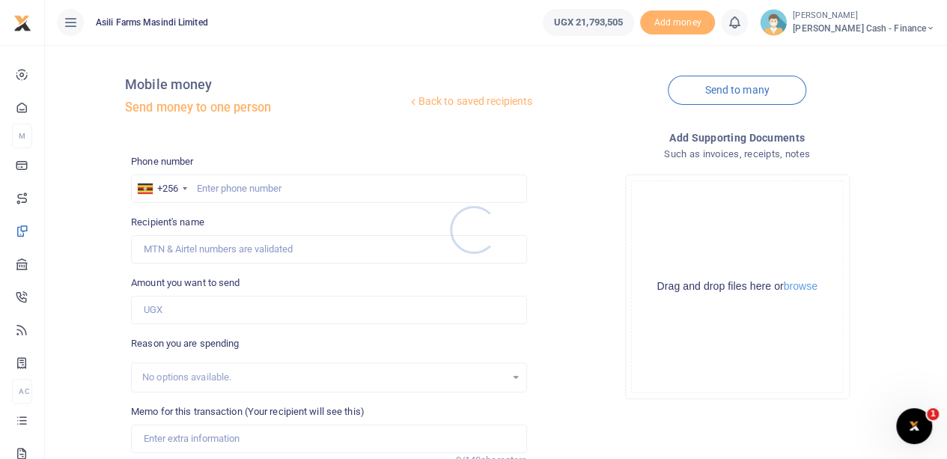
click at [226, 184] on div at bounding box center [473, 229] width 947 height 459
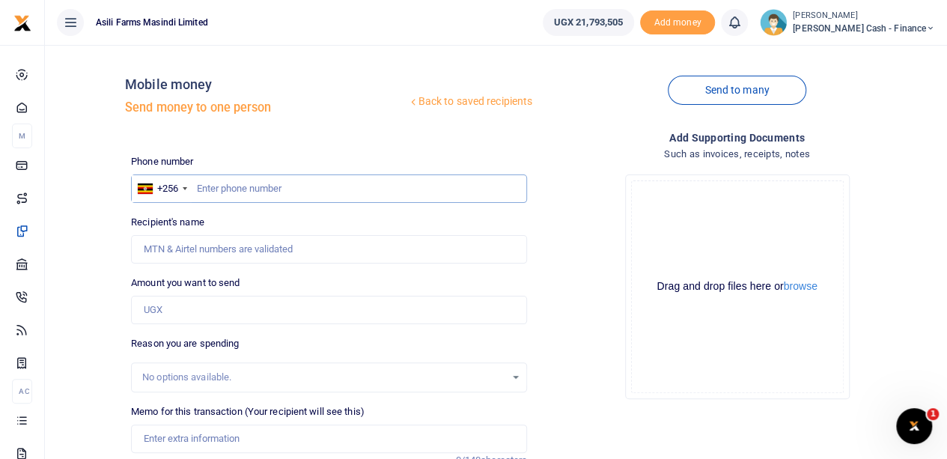
click at [220, 189] on input "text" at bounding box center [329, 188] width 396 height 28
type input "0789636015"
type input "[PERSON_NAME]"
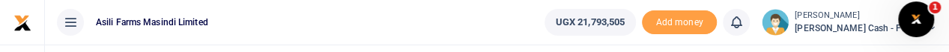
type input "0789636015"
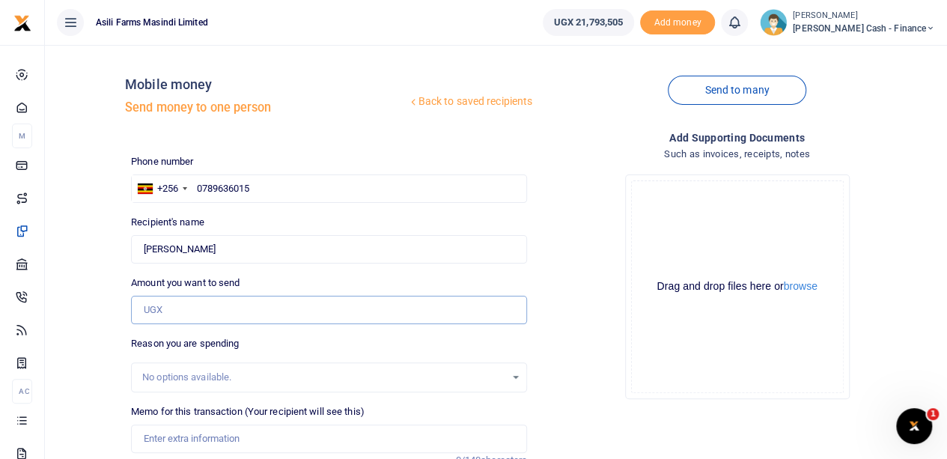
click at [178, 308] on input "Amount you want to send" at bounding box center [329, 310] width 396 height 28
paste input "450000"
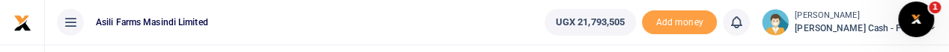
type input "450,000"
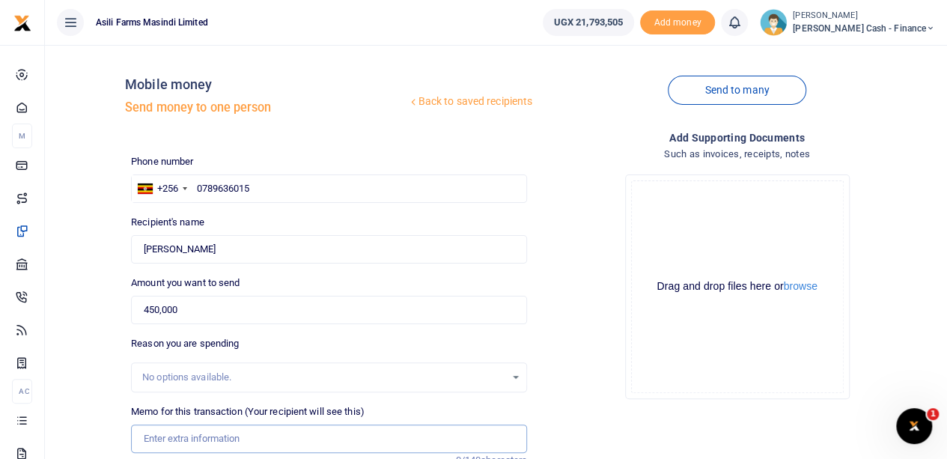
drag, startPoint x: 184, startPoint y: 437, endPoint x: 192, endPoint y: 435, distance: 7.8
click at [184, 437] on input "Memo for this transaction (Your recipient will see this)" at bounding box center [329, 439] width 396 height 28
paste input "memo payment to kevin opio handling grain trucks at the kenya border"
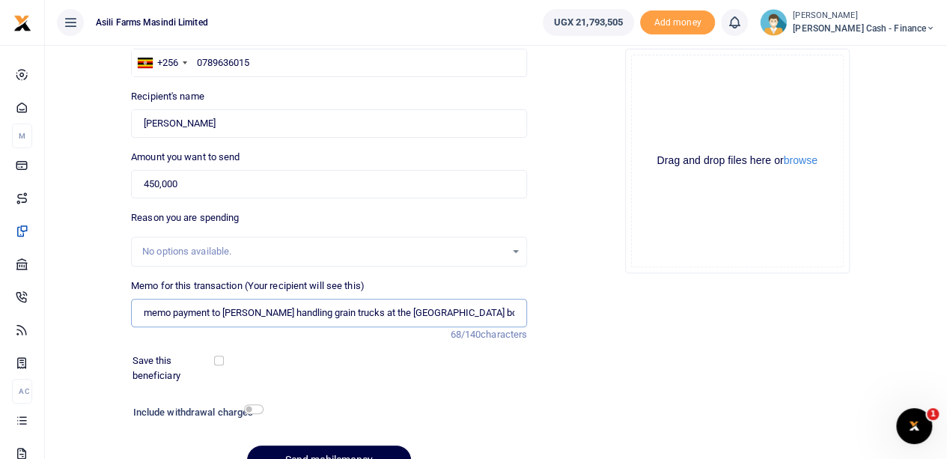
scroll to position [150, 0]
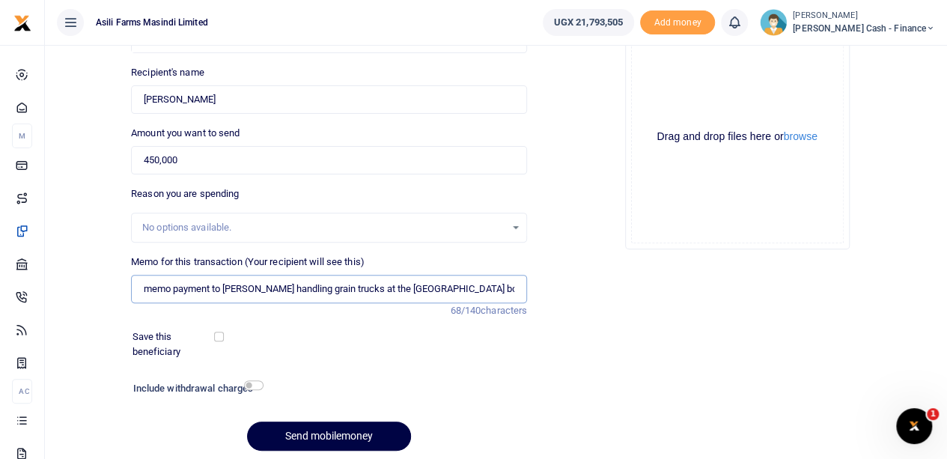
click at [172, 288] on input "memo payment to kevin opio handling grain trucks at the kenya border" at bounding box center [329, 289] width 396 height 28
click at [798, 140] on button "browse" at bounding box center [801, 136] width 34 height 11
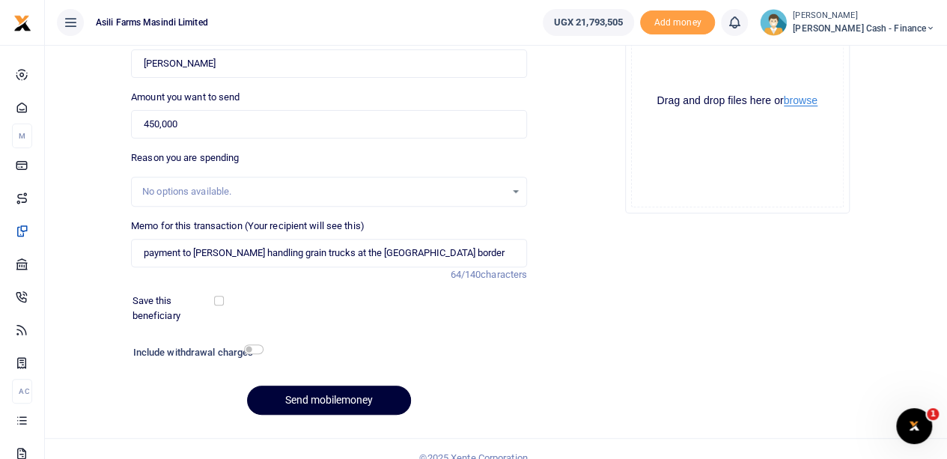
scroll to position [202, 0]
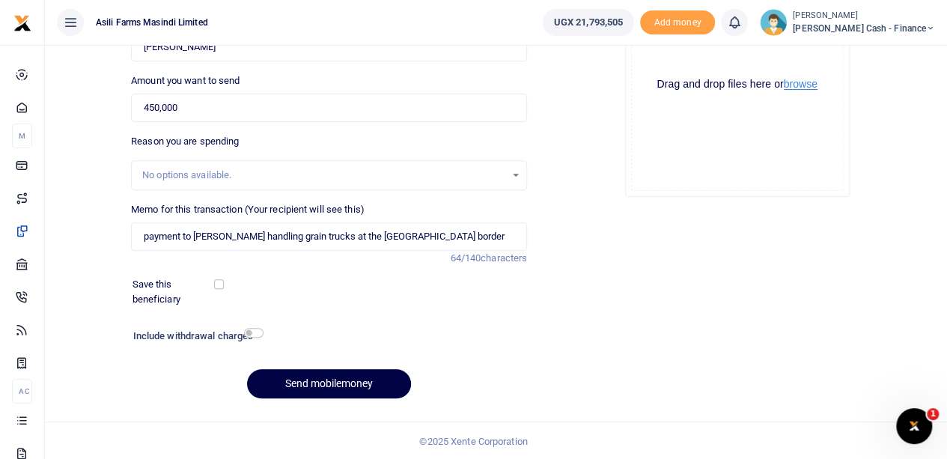
click at [791, 83] on button "browse" at bounding box center [801, 84] width 34 height 11
click at [145, 234] on input "payment to kevin opio handling grain trucks at the kenya border" at bounding box center [329, 236] width 396 height 28
type input "payment to kevin opio handling grain trucks at the kenya border"
click at [291, 381] on button "Send mobilemoney" at bounding box center [329, 383] width 164 height 29
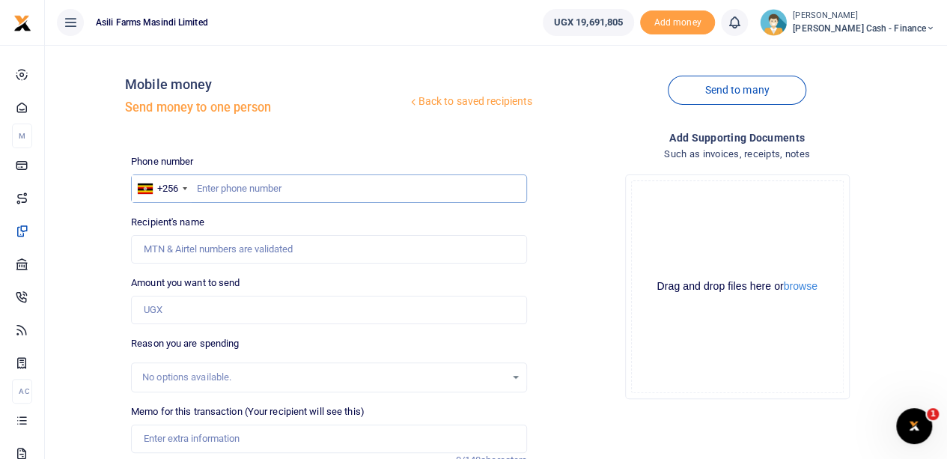
click at [232, 192] on input "text" at bounding box center [329, 188] width 396 height 28
paste input "0772346716"
type input "0772346716"
type input "[PERSON_NAME]"
type input "0772346716"
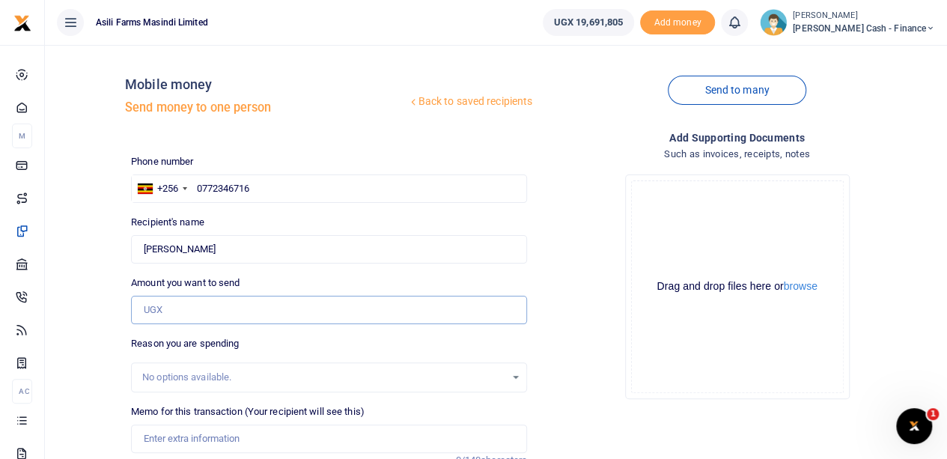
click at [221, 315] on input "Amount you want to send" at bounding box center [329, 310] width 396 height 28
click at [181, 315] on input "Amount you want to send" at bounding box center [329, 310] width 396 height 28
drag, startPoint x: 186, startPoint y: 315, endPoint x: 200, endPoint y: 314, distance: 14.2
click at [187, 314] on input "Amount you want to send" at bounding box center [329, 310] width 396 height 28
click at [326, 302] on input "Amount you want to send" at bounding box center [329, 310] width 396 height 28
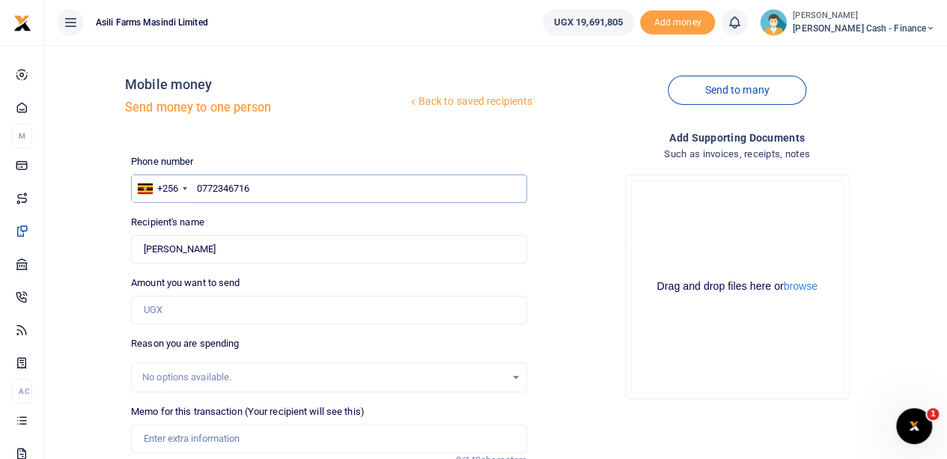
click at [412, 184] on input "0772346716" at bounding box center [329, 188] width 396 height 28
click at [177, 300] on input "Amount you want to send" at bounding box center [329, 310] width 396 height 28
paste input "2,956,000"
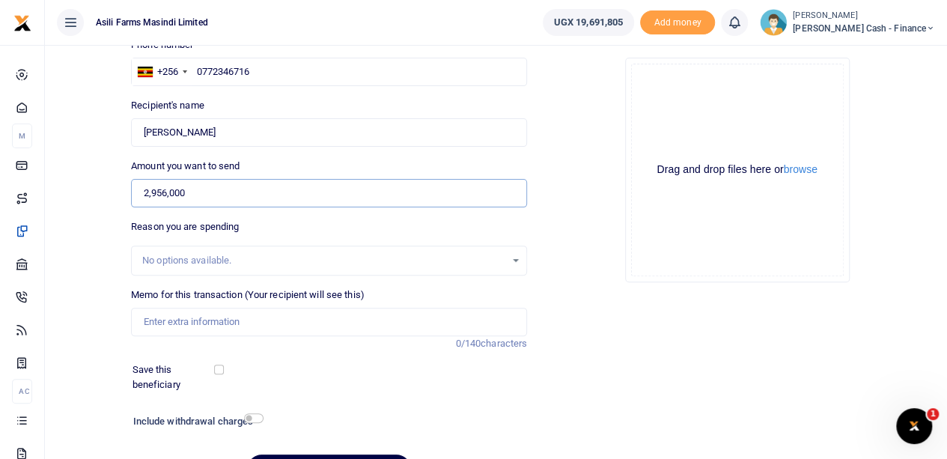
scroll to position [150, 0]
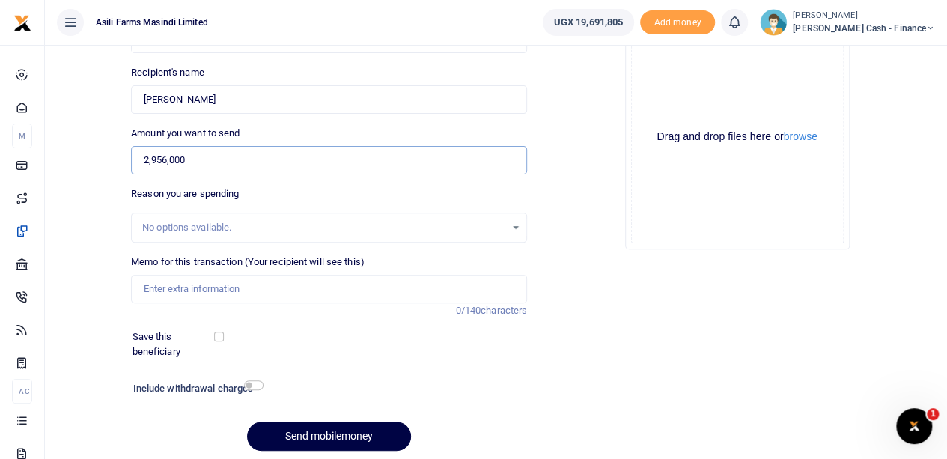
type input "2,956,000"
click at [205, 222] on div "No options available." at bounding box center [323, 227] width 363 height 15
click at [160, 285] on input "Memo for this transaction (Your recipient will see this)" at bounding box center [329, 289] width 396 height 28
paste input "Customs clearance for Corn and soya headers"
click at [358, 287] on input "Customs clearance for Corn and soya headers" at bounding box center [329, 289] width 396 height 28
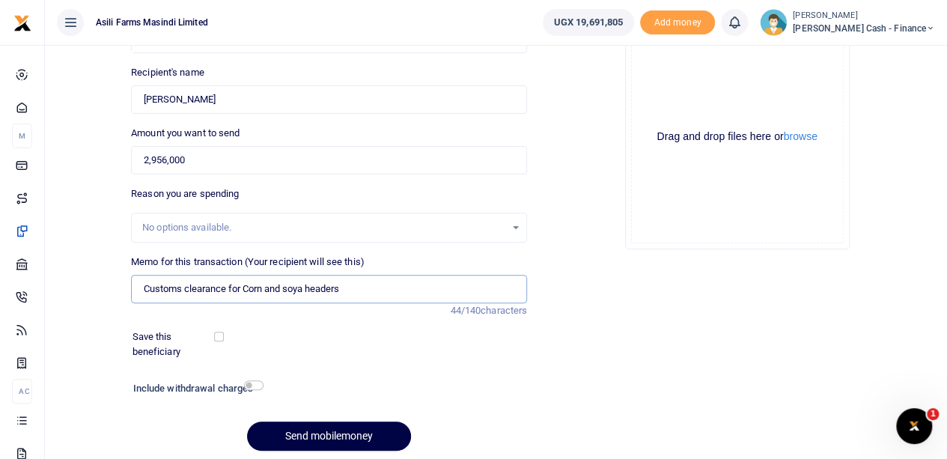
paste input "Agriculture equipment (combine, sprayer, tractor etc)"
click at [517, 287] on input "Customs clearance for Corn and soya headers Agriculture equipment (combine, spr…" at bounding box center [329, 289] width 396 height 28
click at [406, 288] on input "Customs clearance for Corn and soya headers Agriculture equipment (combine, spr…" at bounding box center [329, 289] width 396 height 28
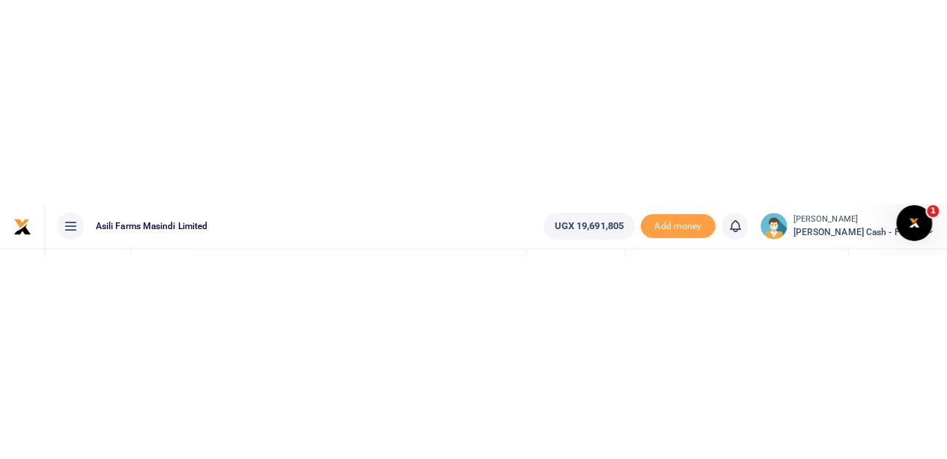
scroll to position [0, 0]
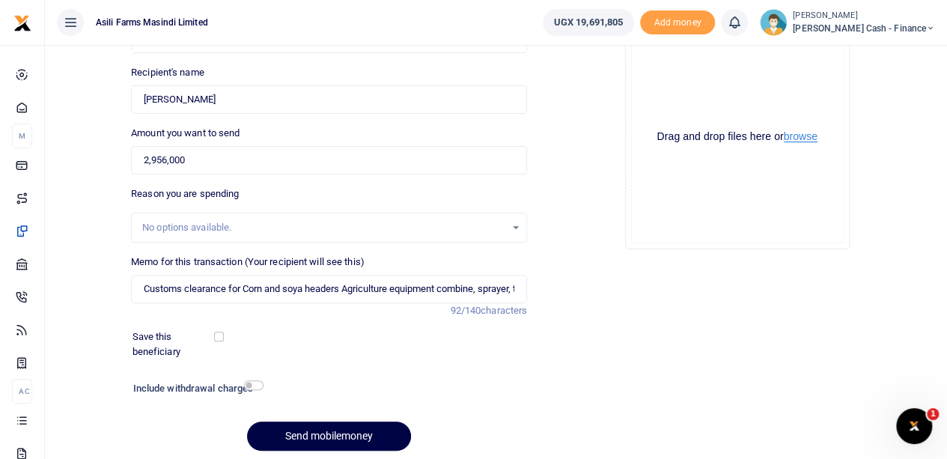
click at [798, 137] on button "browse" at bounding box center [801, 136] width 34 height 11
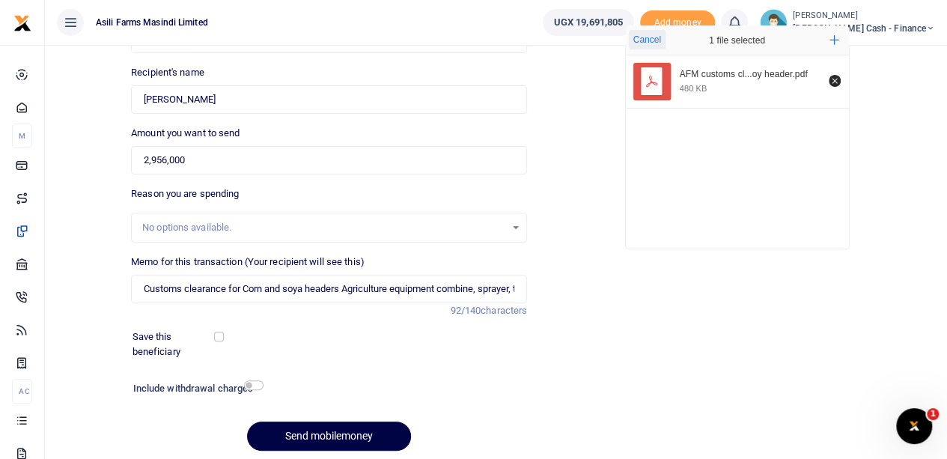
scroll to position [202, 0]
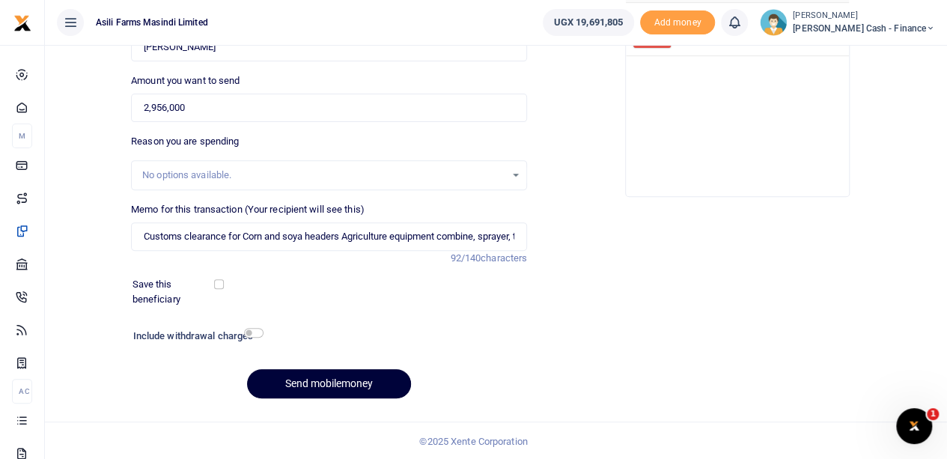
click at [321, 381] on button "Send mobilemoney" at bounding box center [329, 383] width 164 height 29
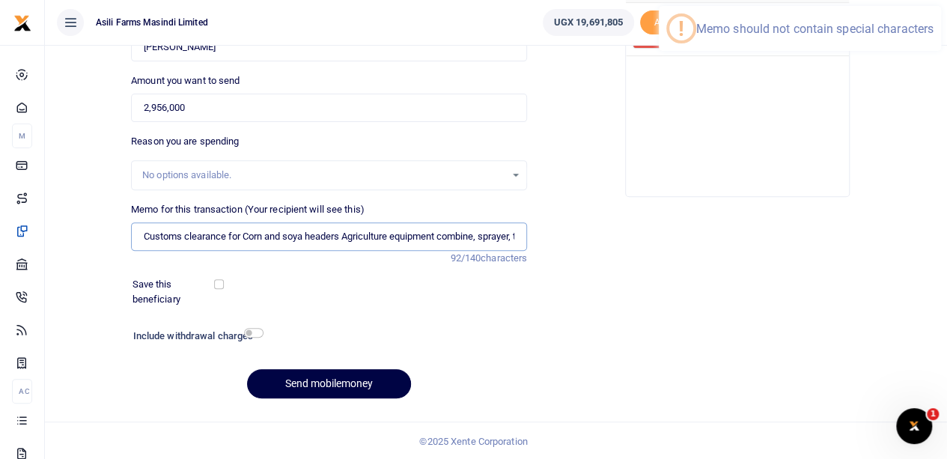
click at [487, 234] on input "Customs clearance for Corn and soya headers Agriculture equipment combine, spra…" at bounding box center [329, 236] width 396 height 28
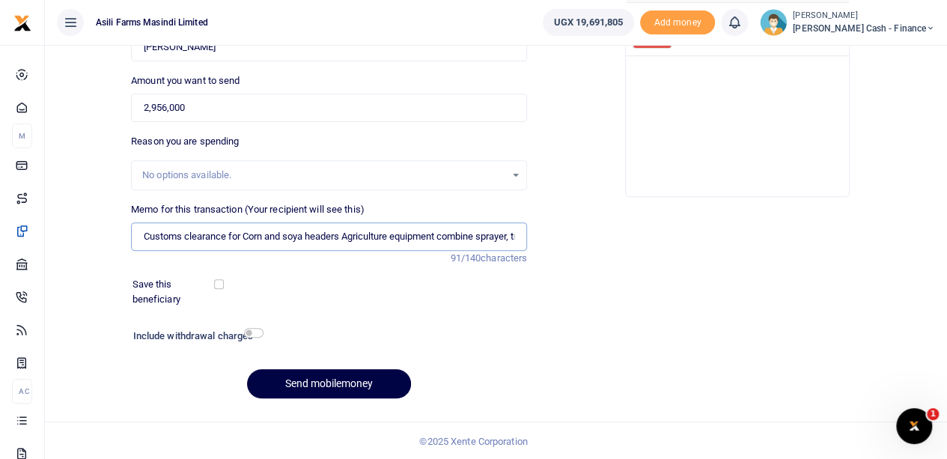
click at [518, 232] on input "Customs clearance for Corn and soya headers Agriculture equipment combine spray…" at bounding box center [329, 236] width 396 height 28
click at [306, 381] on button "Send mobilemoney" at bounding box center [329, 383] width 164 height 29
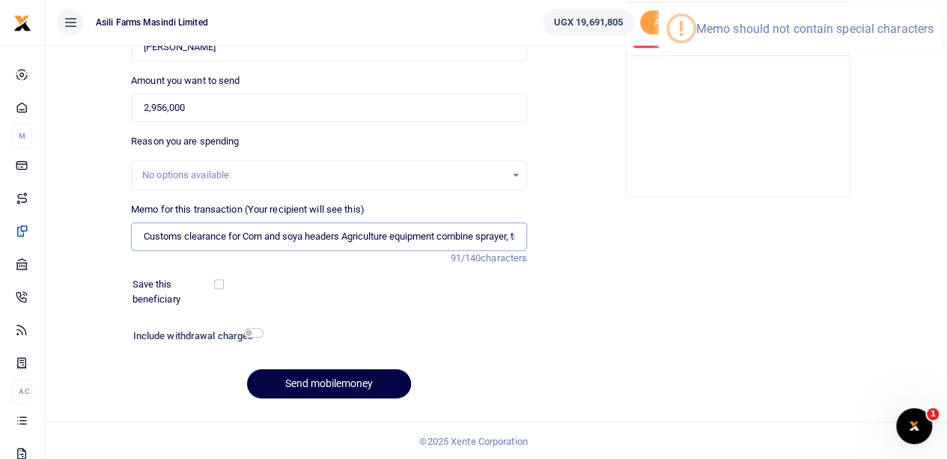
click at [141, 234] on input "Customs clearance for Corn and soya headers Agriculture equipment combine spray…" at bounding box center [329, 236] width 396 height 28
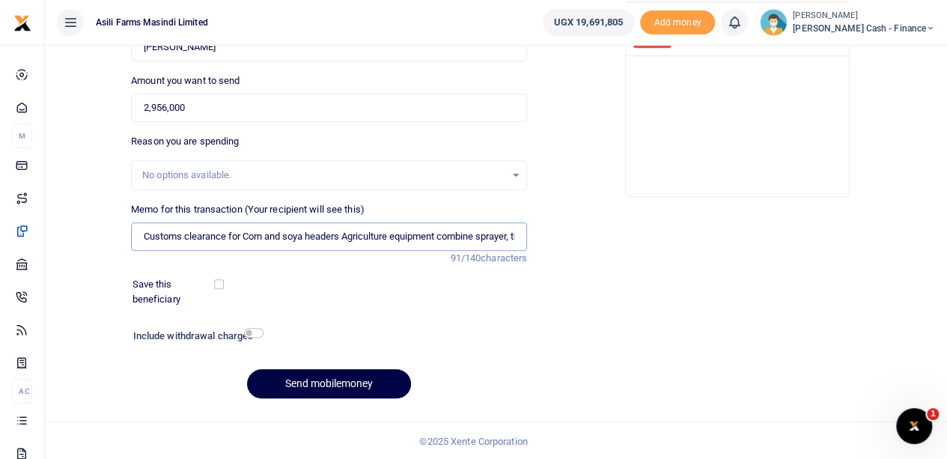
click at [519, 239] on input "Customs clearance for Corn and soya headers Agriculture equipment combine spray…" at bounding box center [329, 236] width 396 height 28
click at [513, 232] on input "Customs clearance for Corn and soya headers Agriculture equipment combine spray…" at bounding box center [329, 236] width 396 height 28
click at [516, 234] on input "Customs clearance for Corn and soya headers Agriculture equipment combine spray…" at bounding box center [329, 236] width 396 height 28
click at [479, 233] on input "Customs clearance for Corn and soya headers Agriculture equipment combine spray…" at bounding box center [329, 236] width 396 height 28
click at [318, 237] on input "Customs clearance for Corn and soya headers Agriculture equipment combine spray…" at bounding box center [329, 236] width 396 height 28
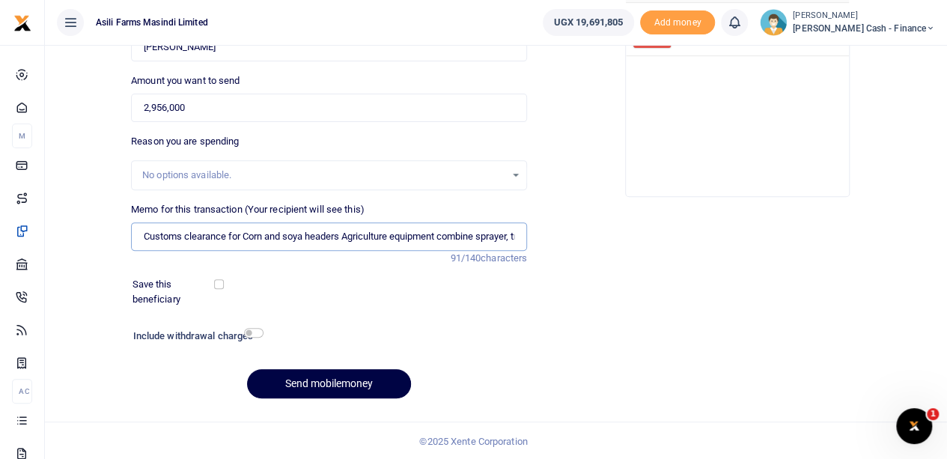
click at [229, 233] on input "Customs clearance for Corn and soya headers Agriculture equipment combine spray…" at bounding box center [329, 236] width 396 height 28
click at [319, 231] on input "Customs clearance for Corn and soya headers Agriculture equipment combine spray…" at bounding box center [329, 236] width 396 height 28
click at [355, 231] on input "Customs clearance for Corn and soya headers Agriculture equipment combine spray…" at bounding box center [329, 236] width 396 height 28
click at [403, 232] on input "Customs clearance for Corn and soya headers Agriculture equipment combine spray…" at bounding box center [329, 236] width 396 height 28
click at [448, 231] on input "Customs clearance for Corn and soya headers Agriculture equipment combine spray…" at bounding box center [329, 236] width 396 height 28
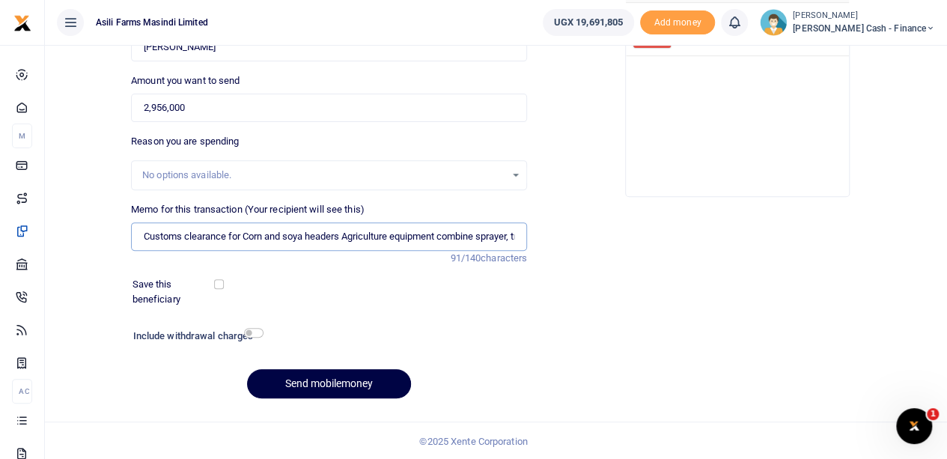
drag, startPoint x: 490, startPoint y: 235, endPoint x: 539, endPoint y: 237, distance: 49.4
click at [490, 235] on input "Customs clearance for Corn and soya headers Agriculture equipment combine spray…" at bounding box center [329, 236] width 396 height 28
click at [520, 236] on input "Customs clearance for Corn and soya headers Agriculture equipment combine spray…" at bounding box center [329, 236] width 396 height 28
click at [517, 234] on input "Customs clearance for Corn and soya headers Agriculture equipment combine spray…" at bounding box center [329, 236] width 396 height 28
click at [514, 234] on input "Customs clearance for Corn and soya headers Agriculture equipment combine spray…" at bounding box center [329, 236] width 396 height 28
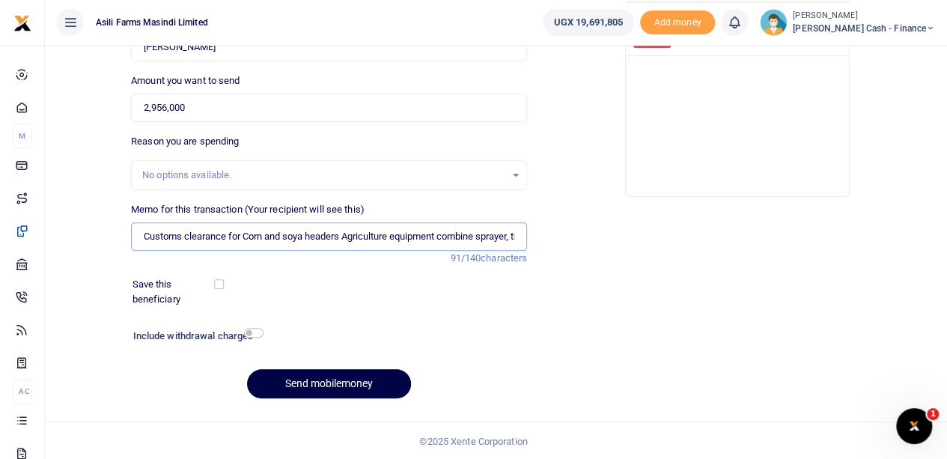
click at [434, 234] on input "Customs clearance for Corn and soya headers Agriculture equipment combine spray…" at bounding box center [329, 236] width 396 height 28
click at [488, 231] on input "Customs clearance for Corn and soya headers Agriculture equipment combine spray…" at bounding box center [329, 236] width 396 height 28
click at [502, 231] on input "Customs clearance for Corn and soya headers Agriculture equipment combine spray…" at bounding box center [329, 236] width 396 height 28
click at [348, 375] on button "Send mobilemoney" at bounding box center [329, 383] width 164 height 29
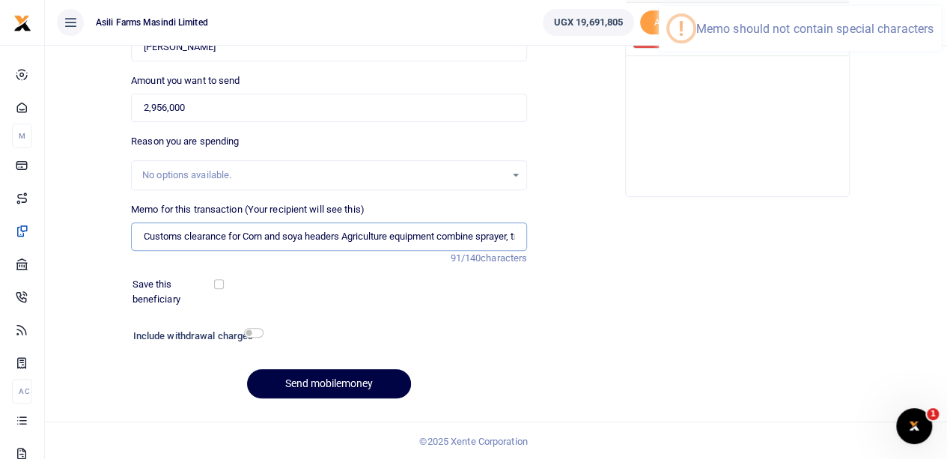
click at [240, 233] on input "Customs clearance for Corn and soya headers Agriculture equipment combine spray…" at bounding box center [329, 236] width 396 height 28
click at [325, 232] on input "Customs clearance for Corn and soya headers Agriculture equipment combine spray…" at bounding box center [329, 236] width 396 height 28
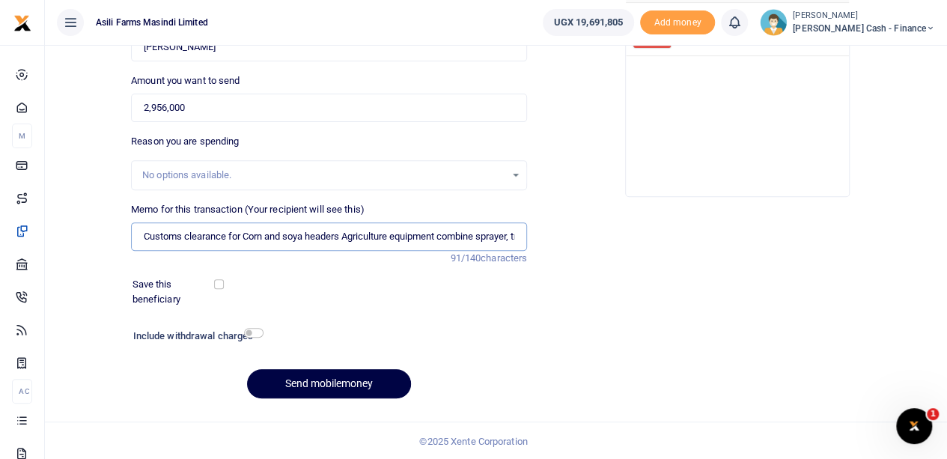
scroll to position [0, 36]
drag, startPoint x: 143, startPoint y: 237, endPoint x: 574, endPoint y: 239, distance: 430.6
click at [574, 239] on div "Phone number +256 Uganda +256 0772346716 Phone is required. Recipient's name Fo…" at bounding box center [533, 181] width 816 height 458
click at [491, 234] on input "Customs clearance for Corn and soya headers Agriculture equipment combine spray…" at bounding box center [329, 236] width 396 height 28
click at [484, 233] on input "Customs clearance for Corn and soya headers Agriculture equipment combine spray…" at bounding box center [329, 236] width 396 height 28
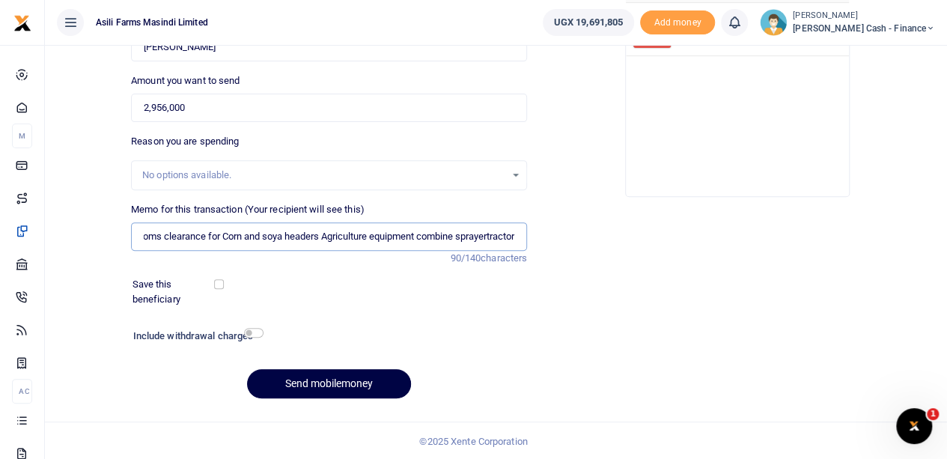
scroll to position [0, 32]
type input "Customs clearance for Corn and soya headers Agriculture equipment combine spray…"
click at [531, 130] on div "Phone number +256 Uganda +256 0772346716 Phone is required. Recipient's name Fo…" at bounding box center [329, 181] width 408 height 458
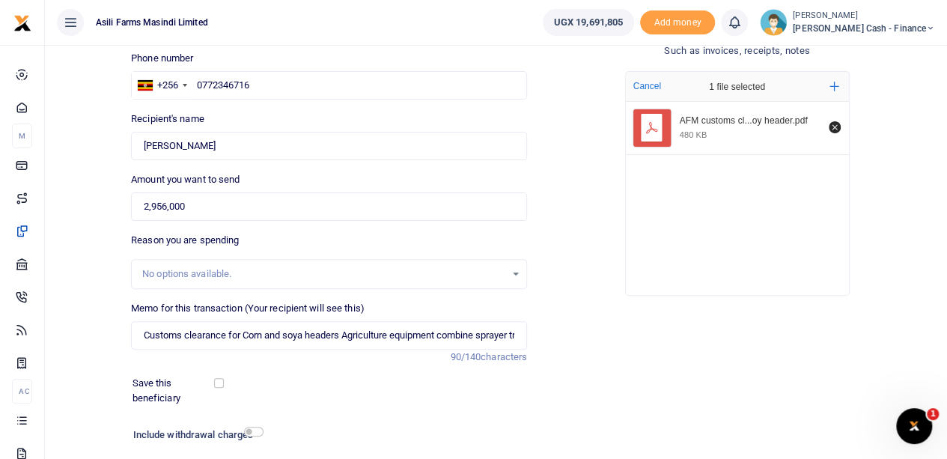
scroll to position [202, 0]
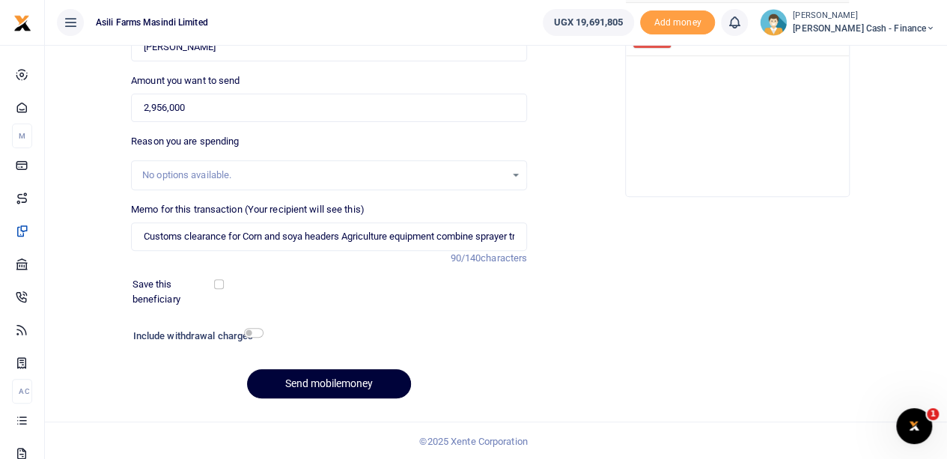
click at [300, 383] on button "Send mobilemoney" at bounding box center [329, 383] width 164 height 29
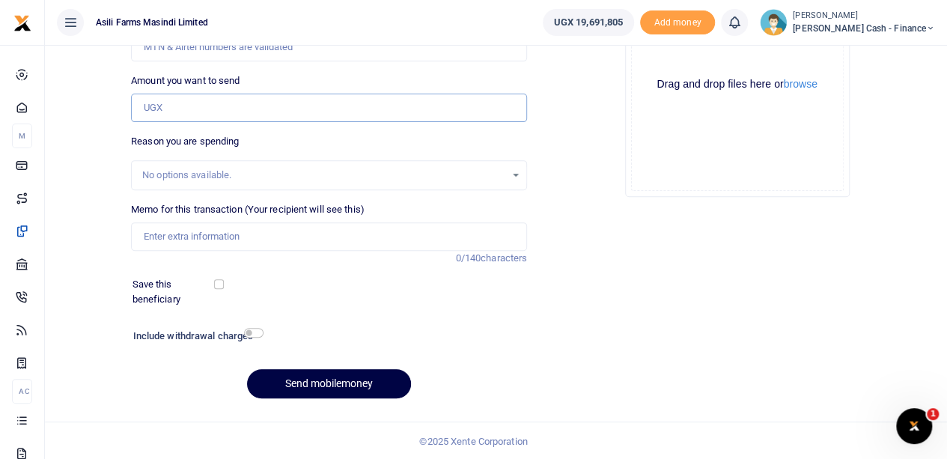
click at [177, 95] on input "Amount you want to send" at bounding box center [329, 108] width 396 height 28
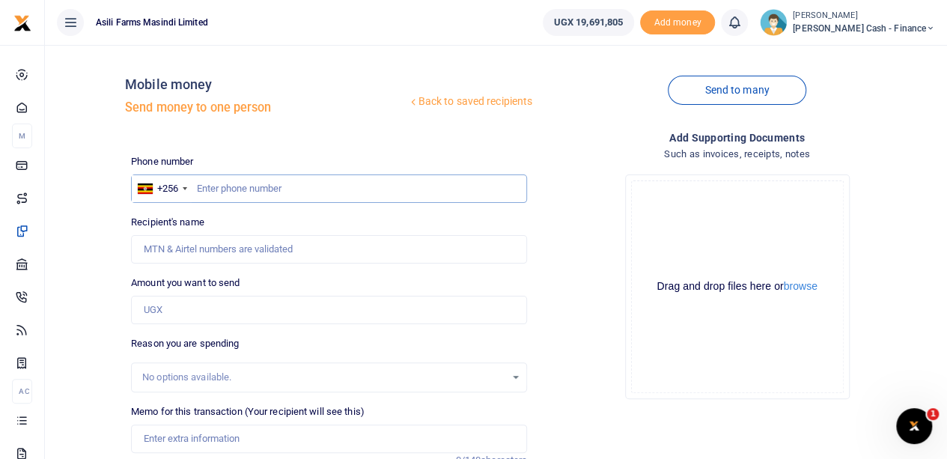
click at [204, 184] on input "text" at bounding box center [329, 188] width 396 height 28
paste input "0785300827"
type input "0785300827"
type input "[PERSON_NAME]"
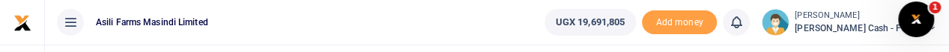
type input "0785300827"
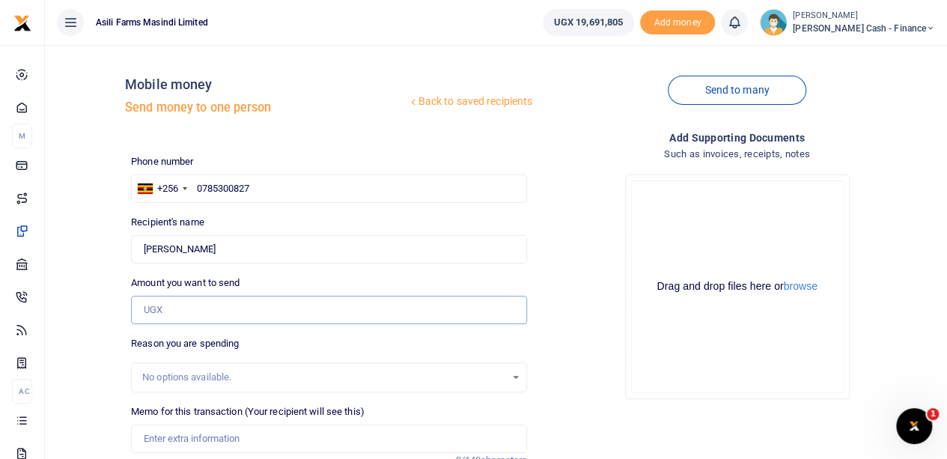
click at [167, 307] on input "Amount you want to send" at bounding box center [329, 310] width 396 height 28
paste input "1,500,000"
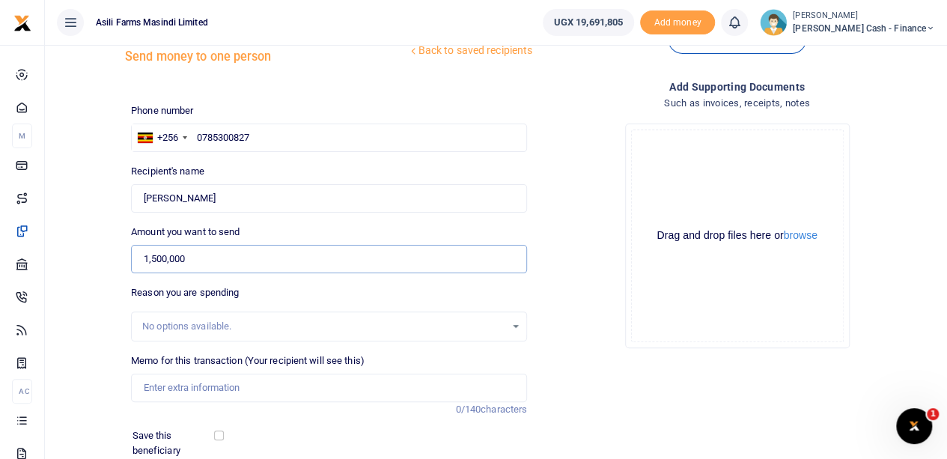
scroll to position [75, 0]
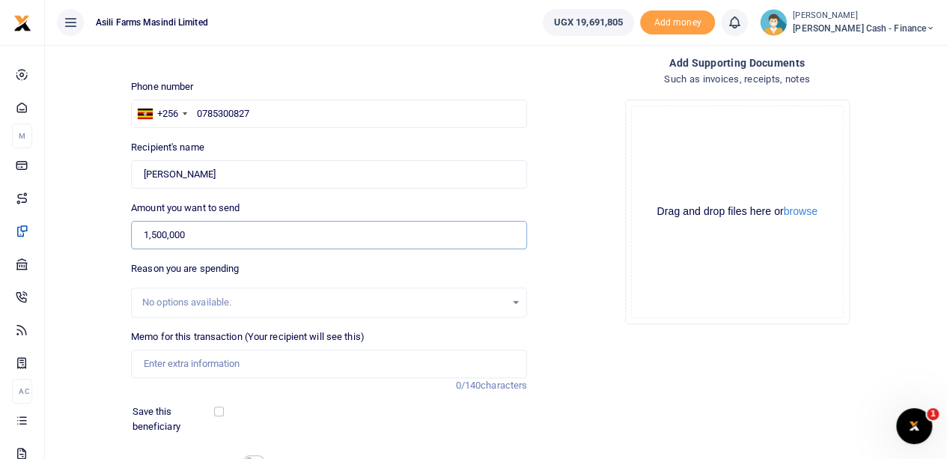
type input "1,500,000"
click at [160, 366] on input "Memo for this transaction (Your recipient will see this)" at bounding box center [329, 364] width 396 height 28
drag, startPoint x: 297, startPoint y: 176, endPoint x: 102, endPoint y: 172, distance: 194.7
click at [102, 172] on div "Back to saved recipients Mobile money Send money to one person Send to many Pho…" at bounding box center [496, 260] width 890 height 556
click at [282, 368] on input "Transport reimbursment to" at bounding box center [329, 364] width 396 height 28
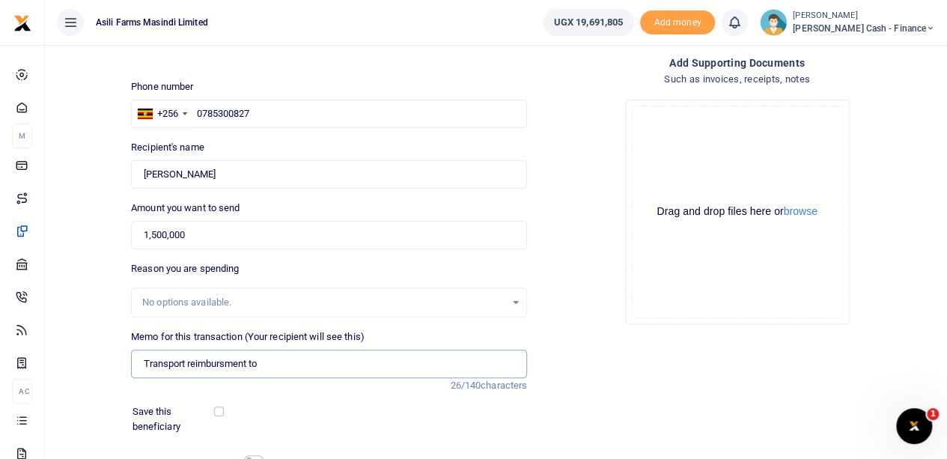
paste input "[PERSON_NAME]"
drag, startPoint x: 351, startPoint y: 362, endPoint x: 442, endPoint y: 356, distance: 90.8
click at [442, 356] on input "Transport reimbursement to [PERSON_NAME]" at bounding box center [329, 364] width 396 height 28
type input "Transport reimbursement to [PERSON_NAME]"
click at [801, 210] on button "browse" at bounding box center [801, 211] width 34 height 11
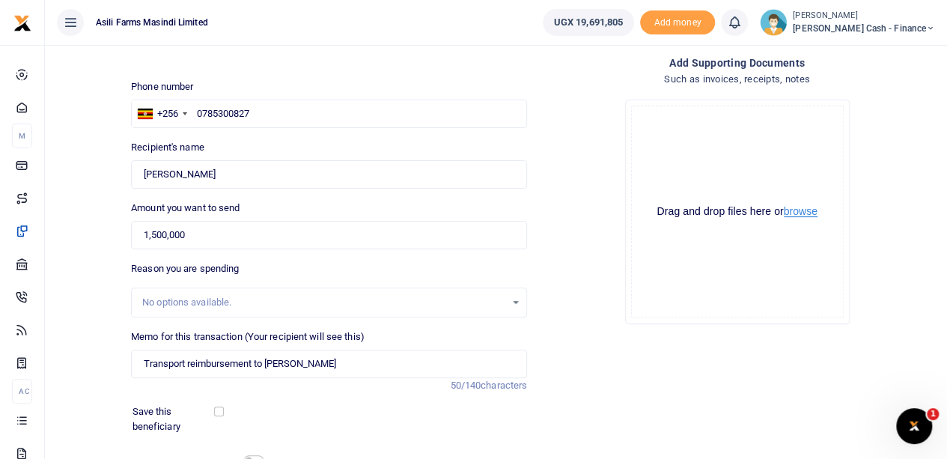
click at [796, 210] on button "browse" at bounding box center [801, 211] width 34 height 11
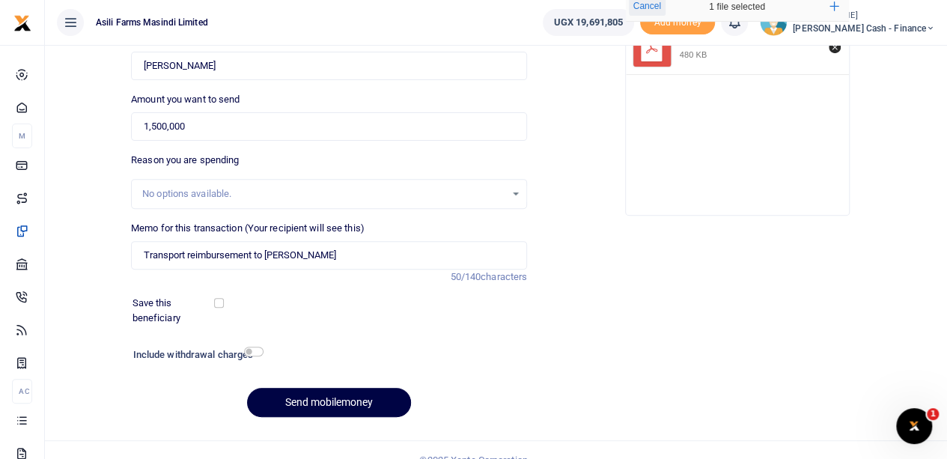
scroll to position [202, 0]
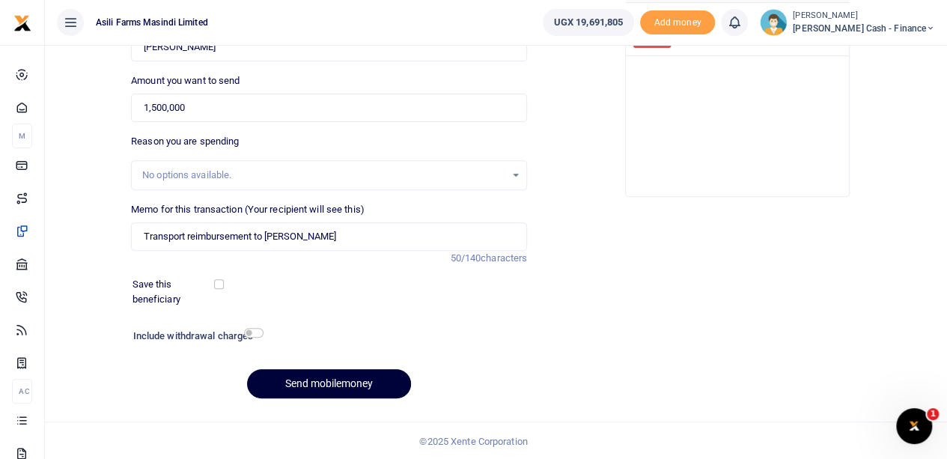
click at [317, 380] on button "Send mobilemoney" at bounding box center [329, 383] width 164 height 29
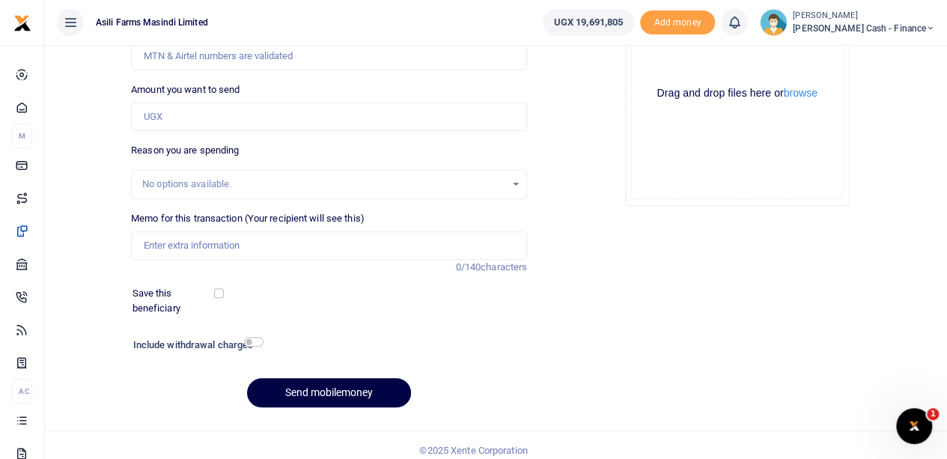
scroll to position [202, 0]
